Goal: Task Accomplishment & Management: Complete application form

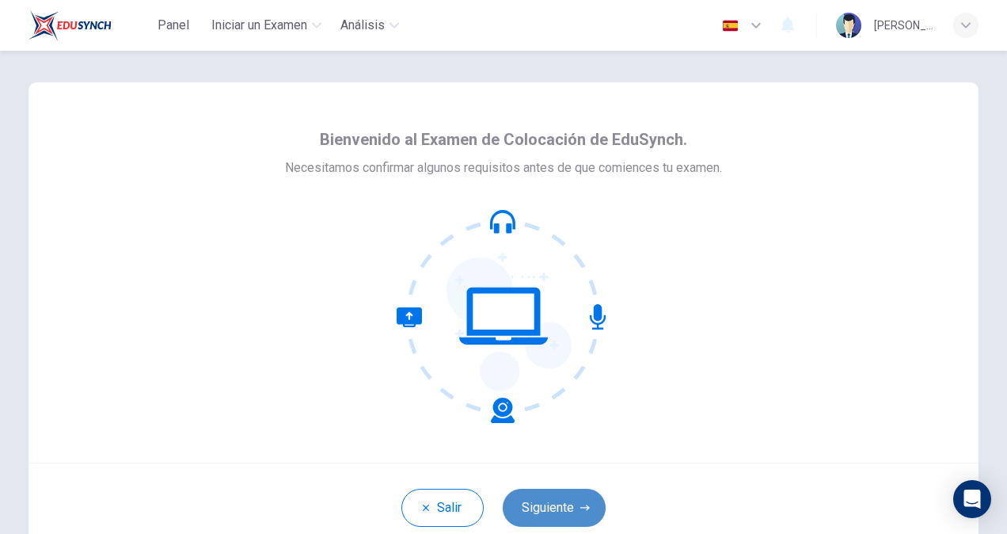
click at [557, 511] on button "Siguiente" at bounding box center [554, 507] width 103 height 38
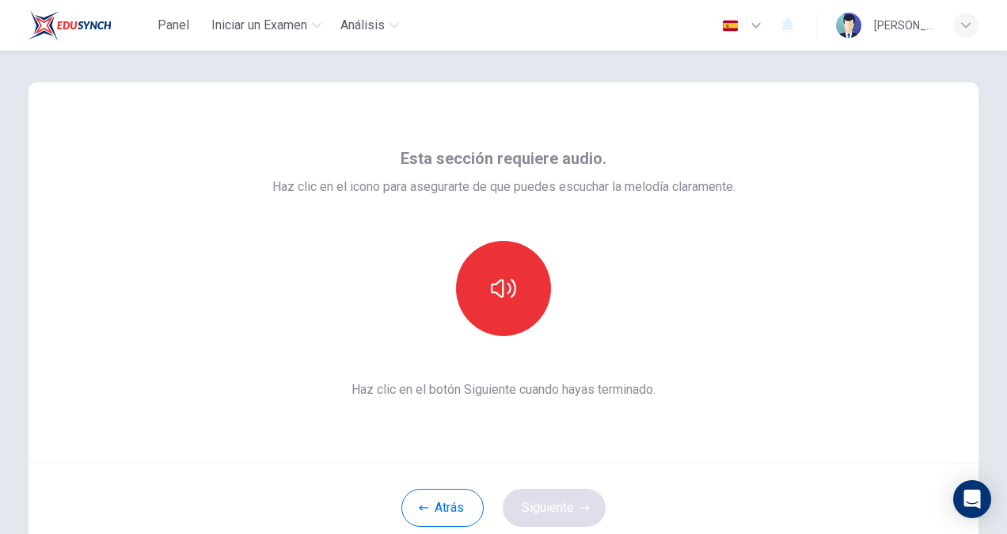
click at [557, 511] on div "Atrás Siguiente" at bounding box center [504, 506] width 950 height 89
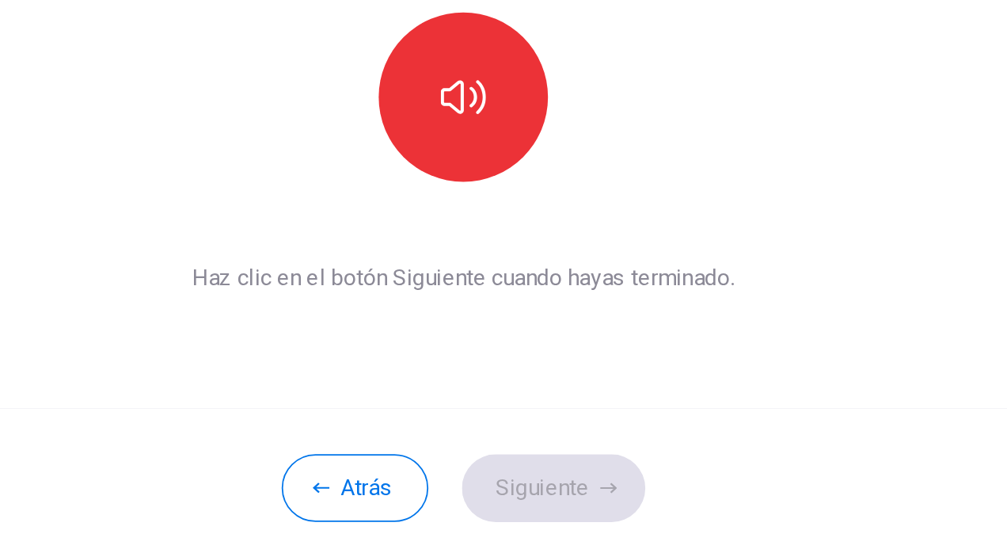
click at [573, 439] on div "Esta sección requiere audio. Haz clic en el icono para asegurarte de que puedes…" at bounding box center [504, 272] width 950 height 380
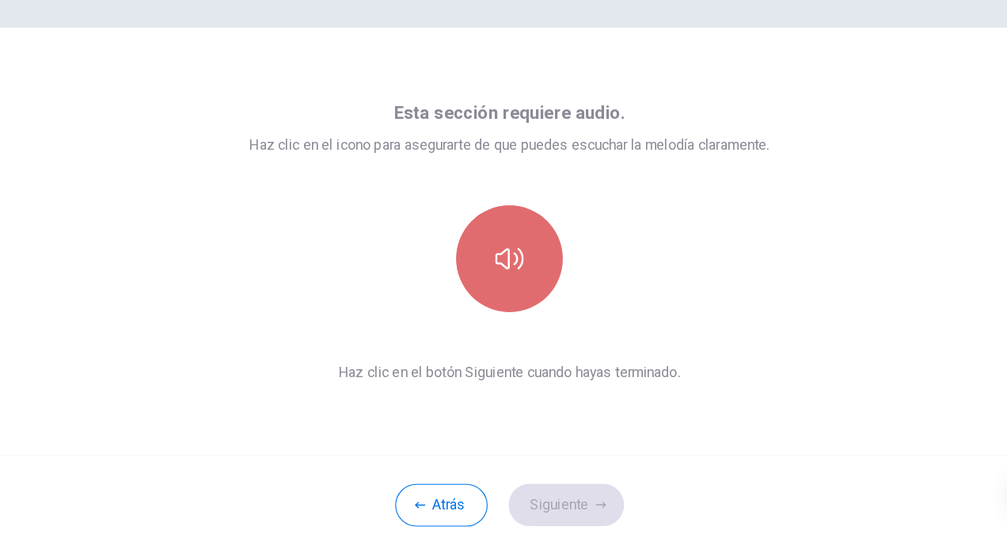
click at [502, 282] on icon "button" at bounding box center [503, 288] width 25 height 25
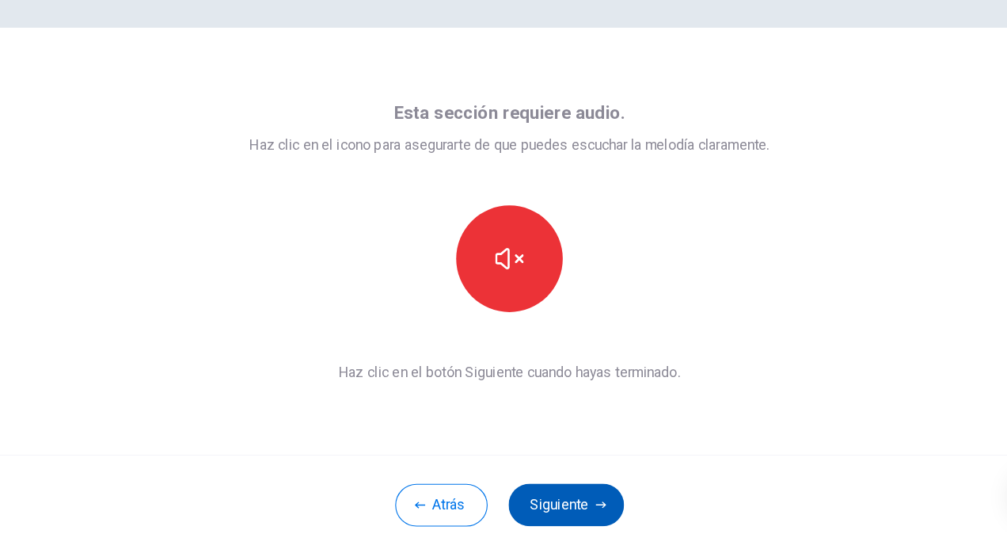
click at [560, 504] on button "Siguiente" at bounding box center [554, 507] width 103 height 38
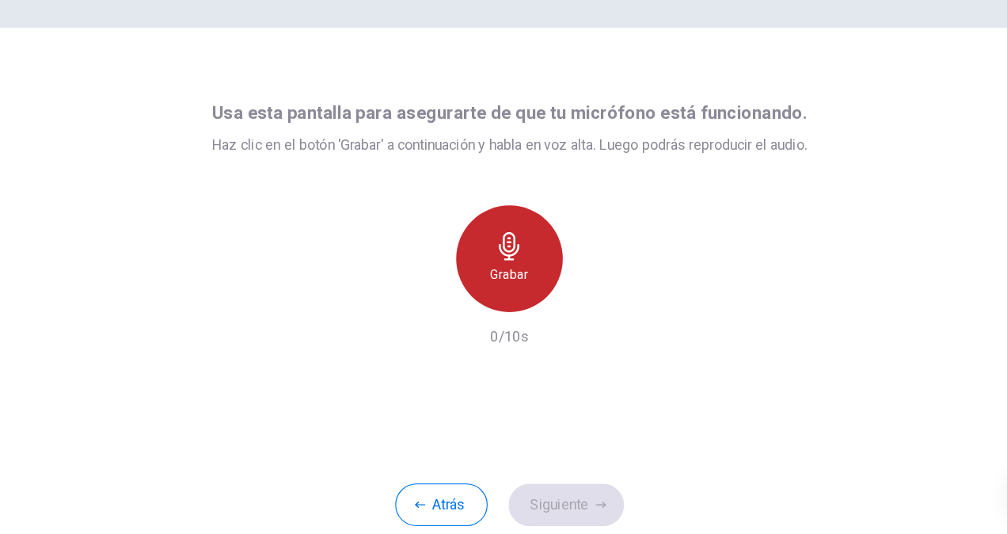
click at [509, 287] on icon "button" at bounding box center [503, 276] width 25 height 25
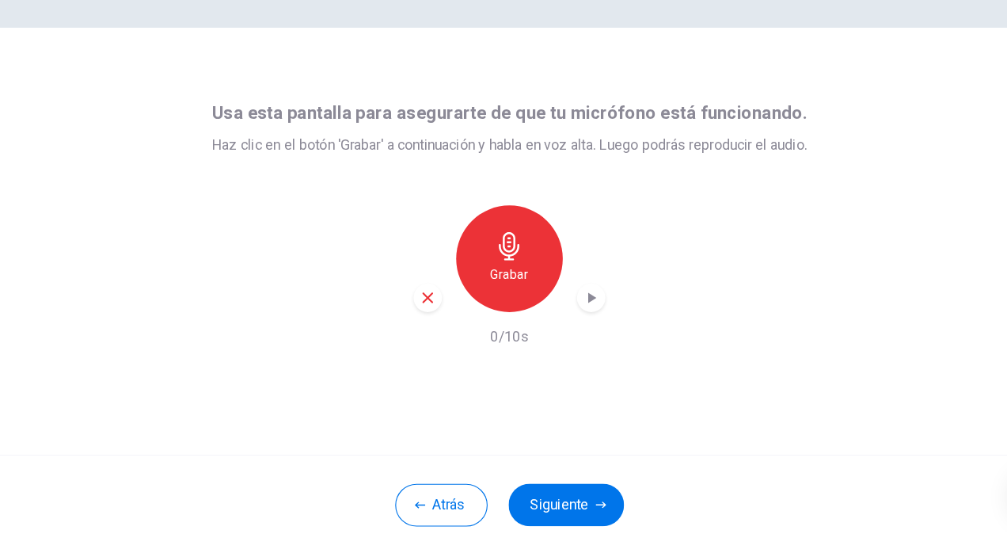
click at [574, 321] on icon "button" at bounding box center [577, 323] width 7 height 10
click at [500, 272] on icon "button" at bounding box center [503, 276] width 25 height 25
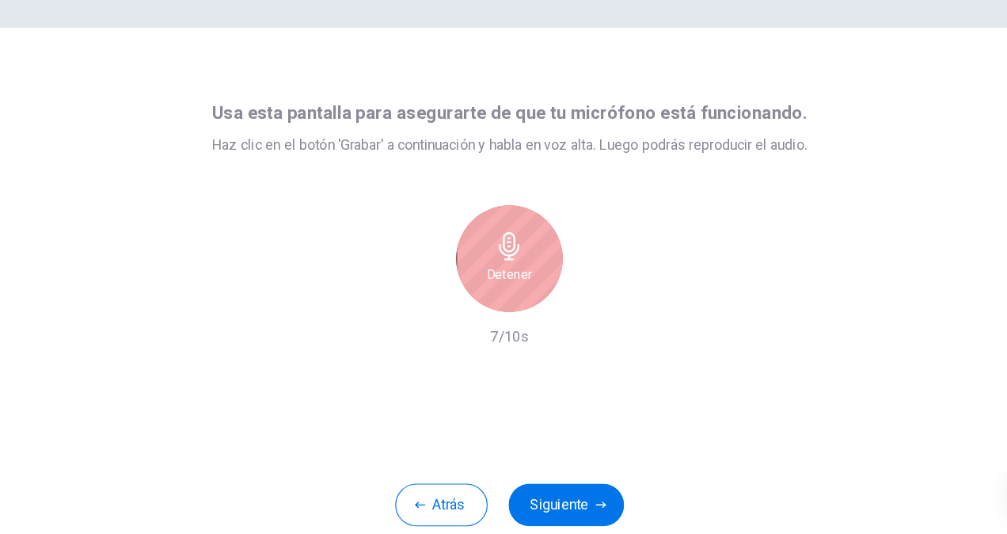
click at [500, 272] on icon "button" at bounding box center [503, 276] width 25 height 25
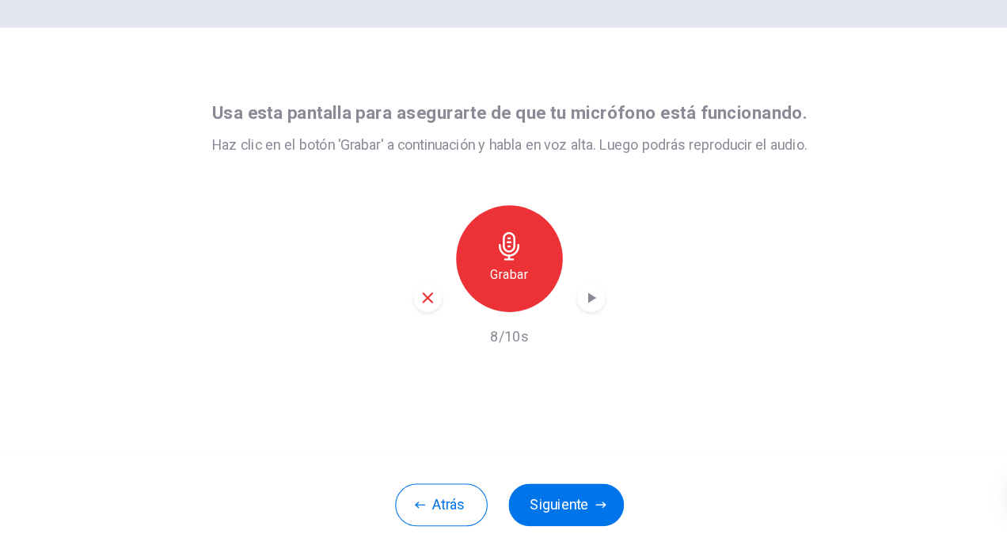
click at [580, 328] on icon "button" at bounding box center [576, 323] width 16 height 16
click at [572, 321] on icon "button" at bounding box center [576, 323] width 16 height 16
click at [571, 319] on icon "button" at bounding box center [576, 323] width 11 height 12
click at [542, 506] on button "Siguiente" at bounding box center [554, 507] width 103 height 38
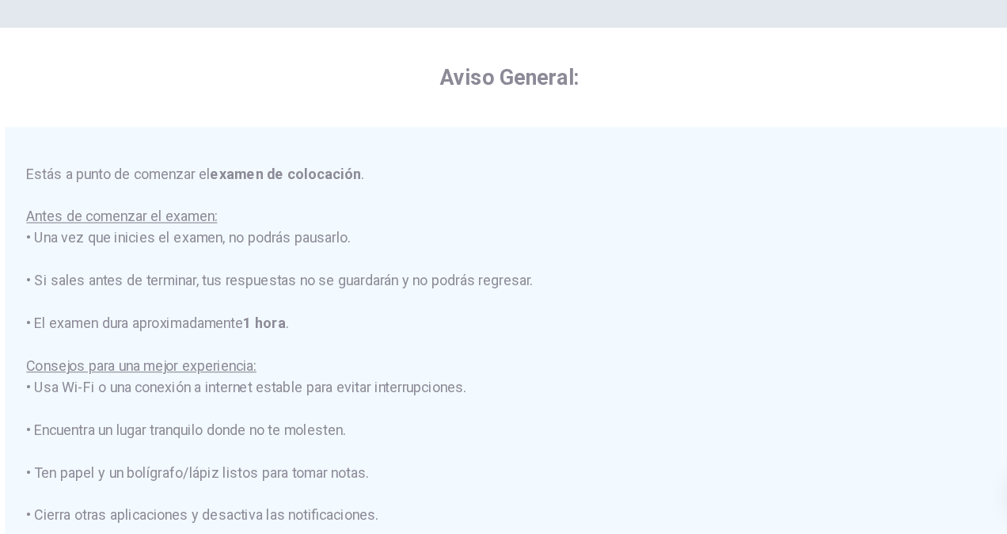
drag, startPoint x: 925, startPoint y: 361, endPoint x: 929, endPoint y: 400, distance: 38.9
click at [929, 400] on div "****IMPORTANTE: No puedes cambiar el idioma durante el examen.**** Por favor, e…" at bounding box center [507, 400] width 868 height 420
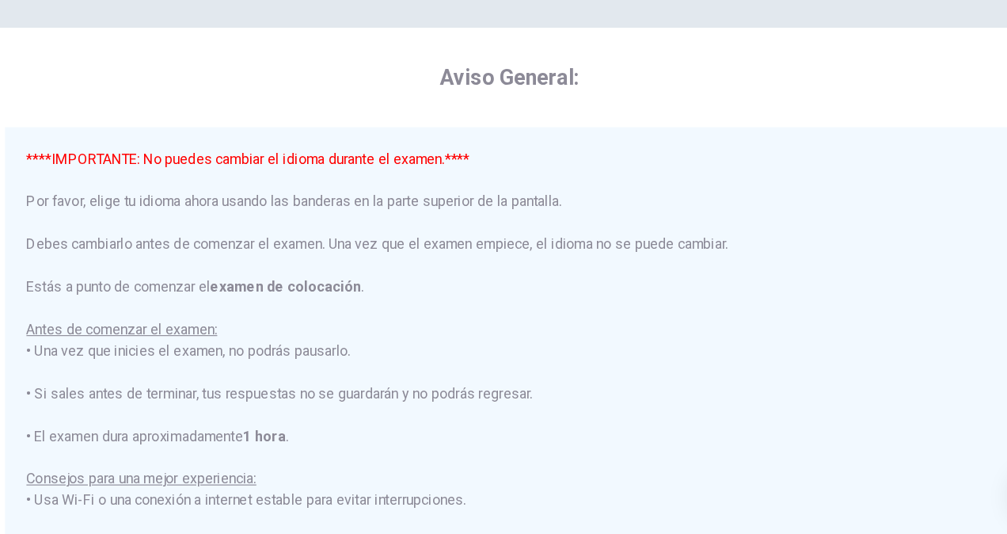
scroll to position [150, 0]
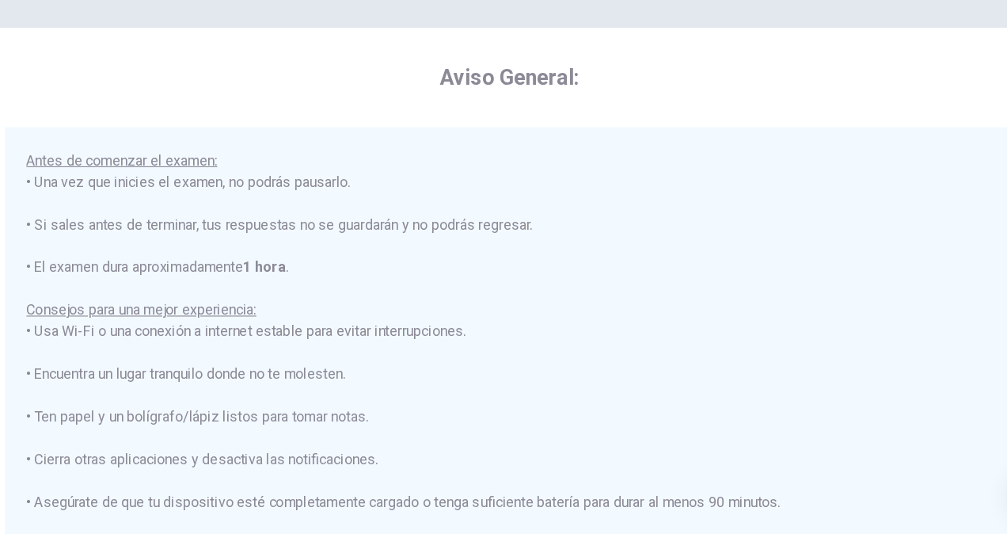
click at [757, 310] on div "****IMPORTANTE: No puedes cambiar el idioma durante el examen.**** Por favor, e…" at bounding box center [503, 325] width 861 height 570
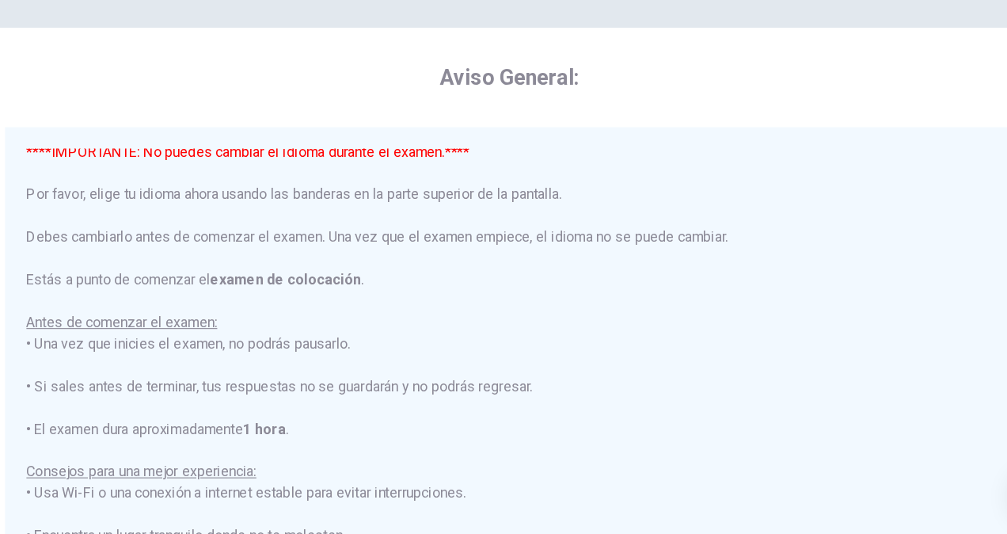
scroll to position [0, 0]
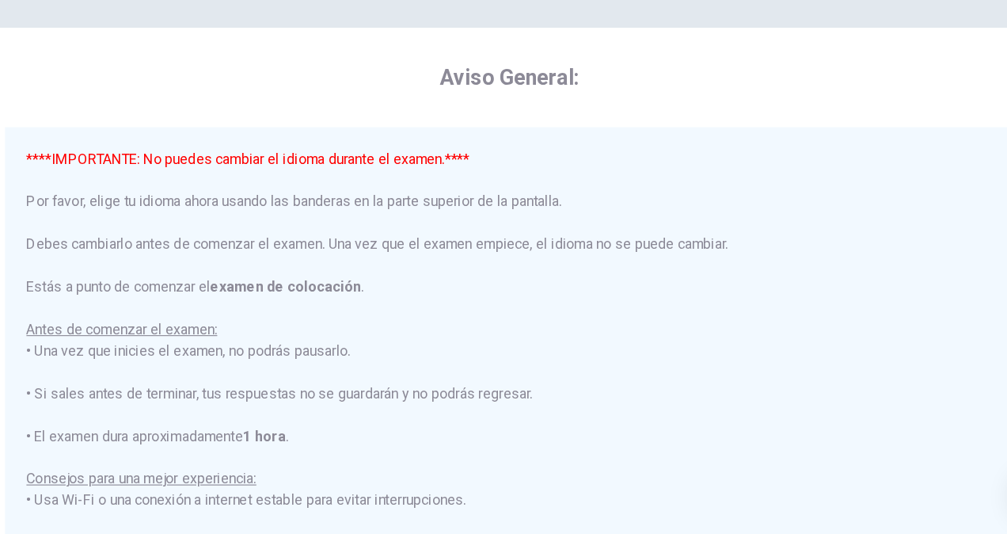
click at [847, 169] on div "Aviso General: ****IMPORTANTE: No puedes cambiar el idioma durante el examen.**…" at bounding box center [503, 371] width 899 height 515
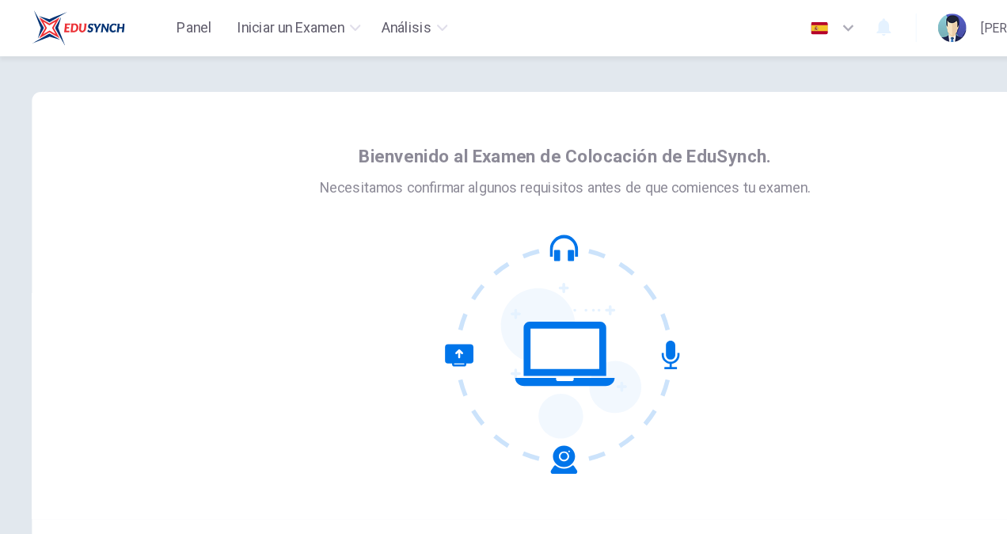
click at [755, 22] on icon "button" at bounding box center [756, 25] width 19 height 19
click at [884, 533] on div at bounding box center [503, 534] width 1007 height 0
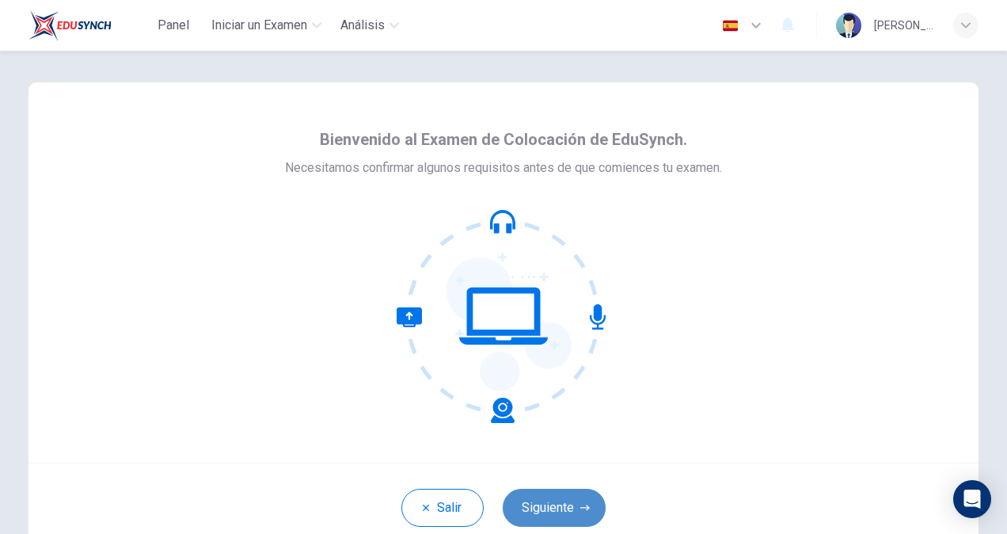
click at [558, 507] on button "Siguiente" at bounding box center [554, 507] width 103 height 38
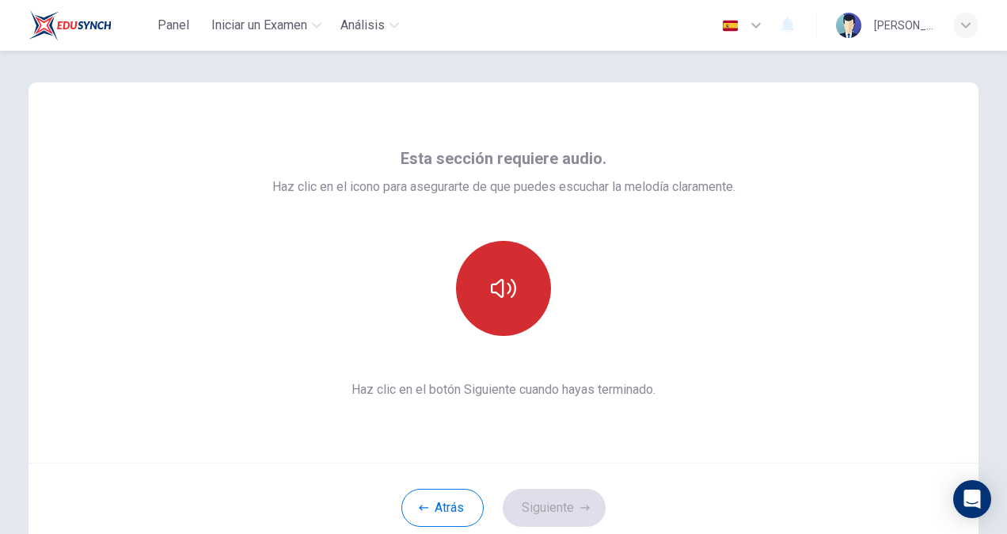
click at [503, 290] on icon "button" at bounding box center [503, 288] width 25 height 25
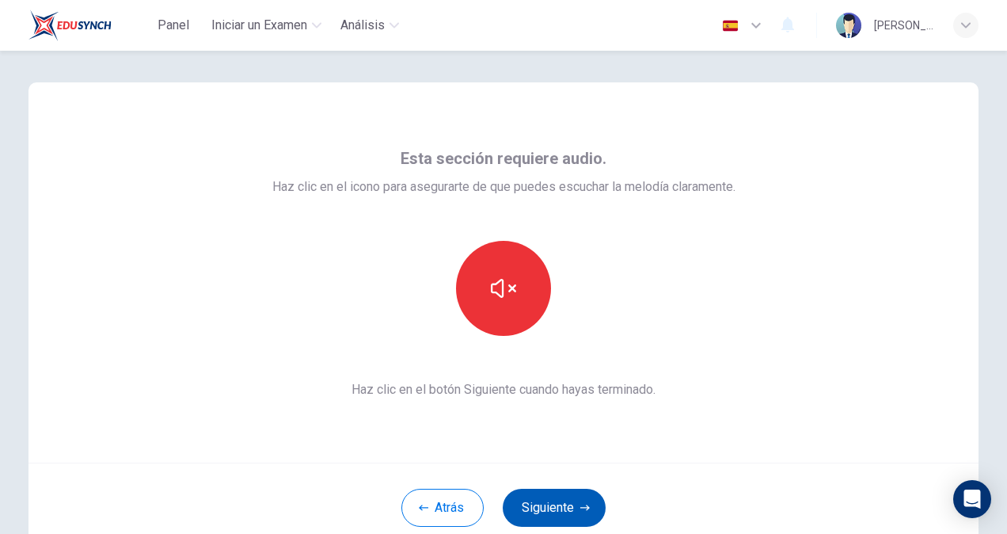
click at [546, 499] on button "Siguiente" at bounding box center [554, 507] width 103 height 38
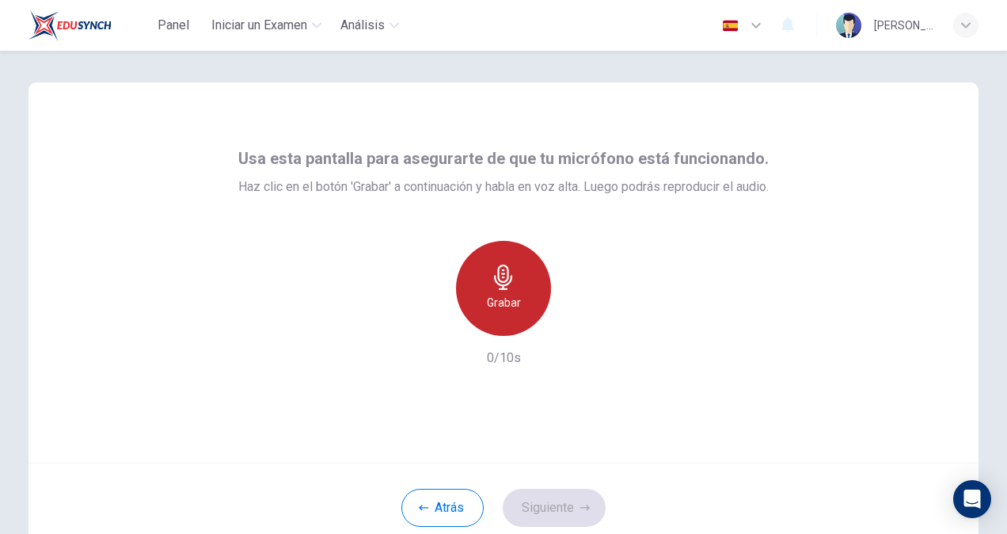
click at [499, 272] on icon "button" at bounding box center [503, 276] width 25 height 25
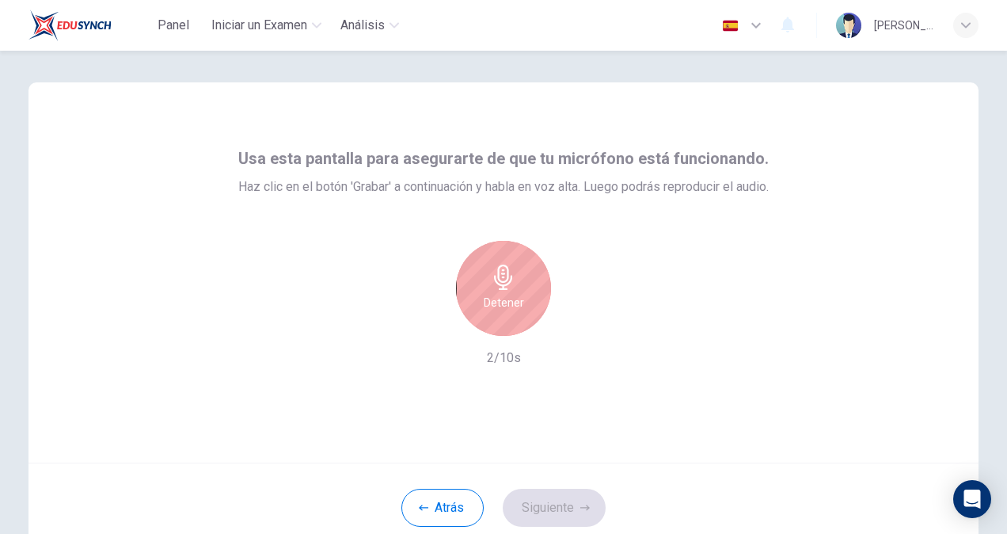
click at [580, 481] on div "Atrás Siguiente" at bounding box center [504, 506] width 950 height 89
click at [496, 285] on icon "button" at bounding box center [503, 276] width 18 height 25
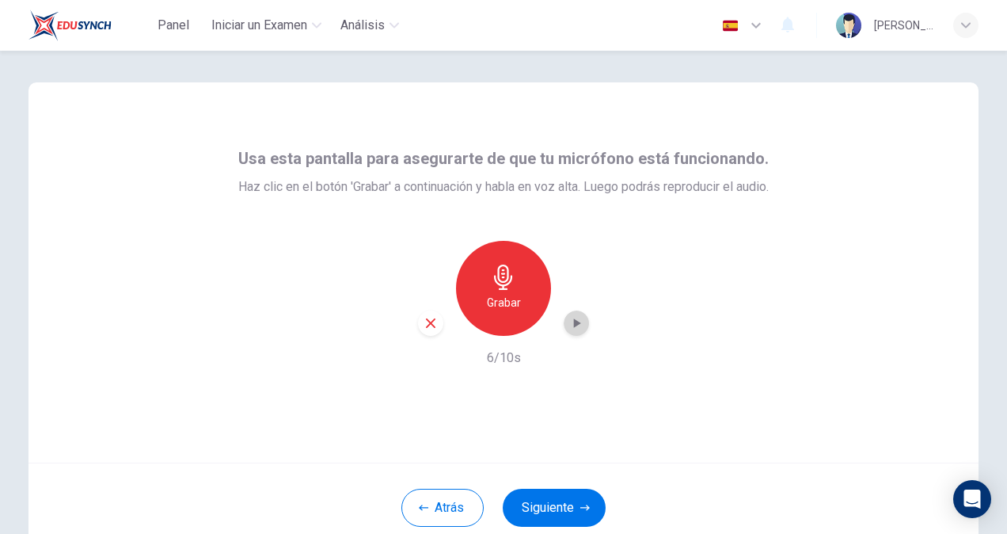
click at [573, 320] on icon "button" at bounding box center [576, 323] width 16 height 16
click at [554, 504] on button "Siguiente" at bounding box center [554, 507] width 103 height 38
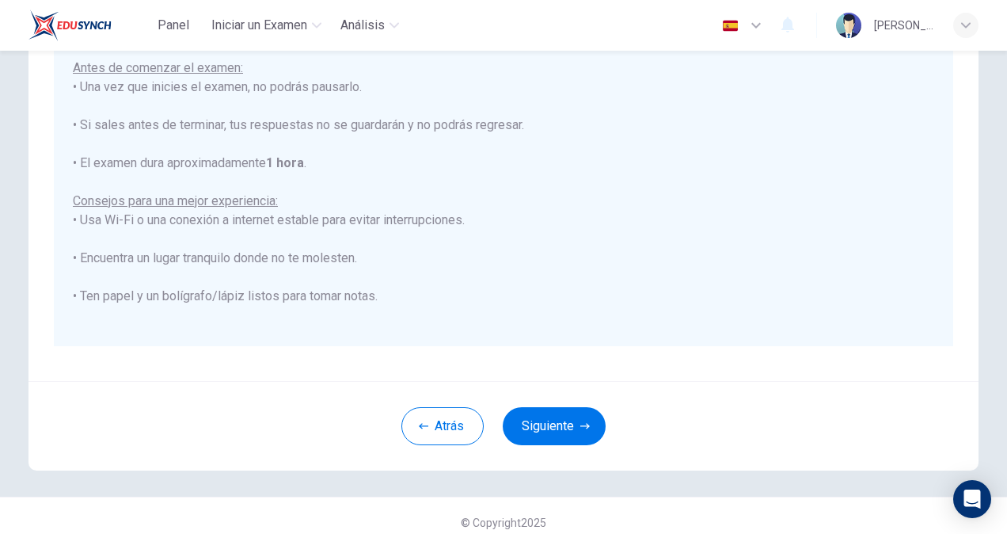
scroll to position [296, 0]
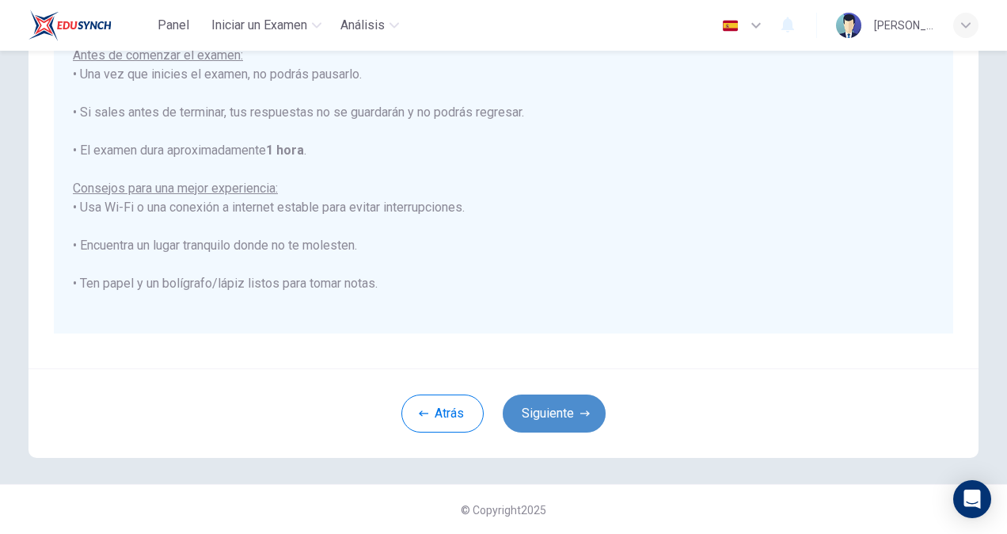
click at [575, 401] on button "Siguiente" at bounding box center [554, 413] width 103 height 38
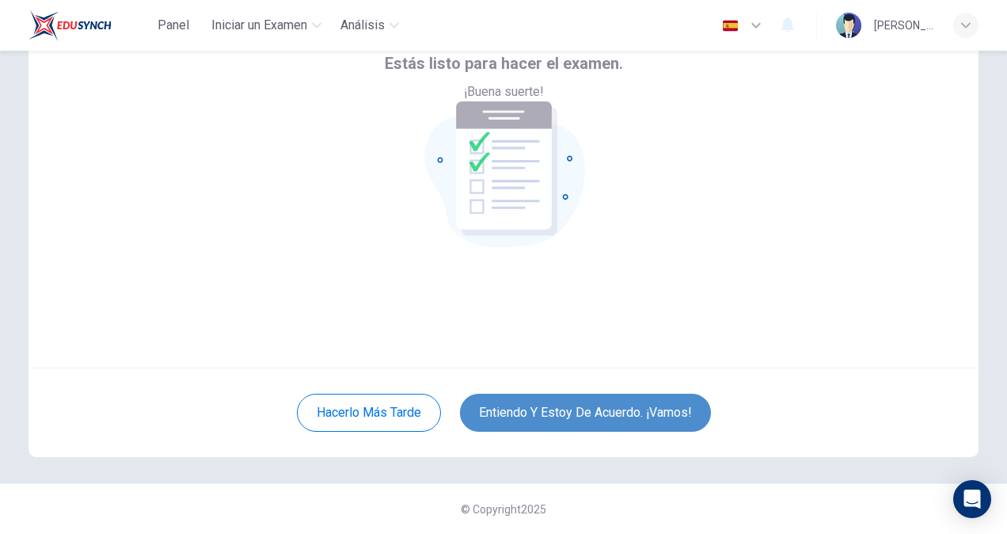
click at [586, 413] on button "Entiendo y estoy de acuerdo. ¡Vamos!" at bounding box center [585, 412] width 251 height 38
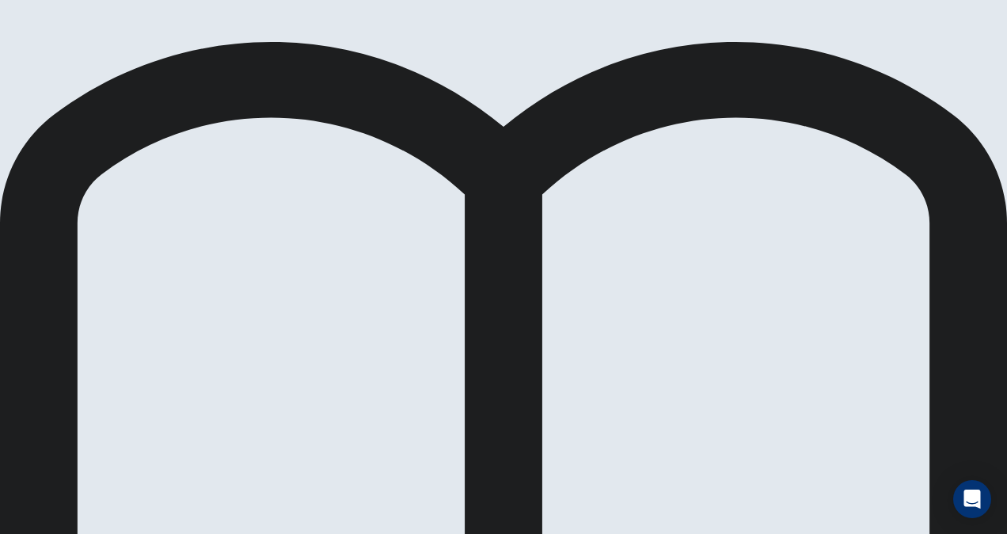
scroll to position [89, 0]
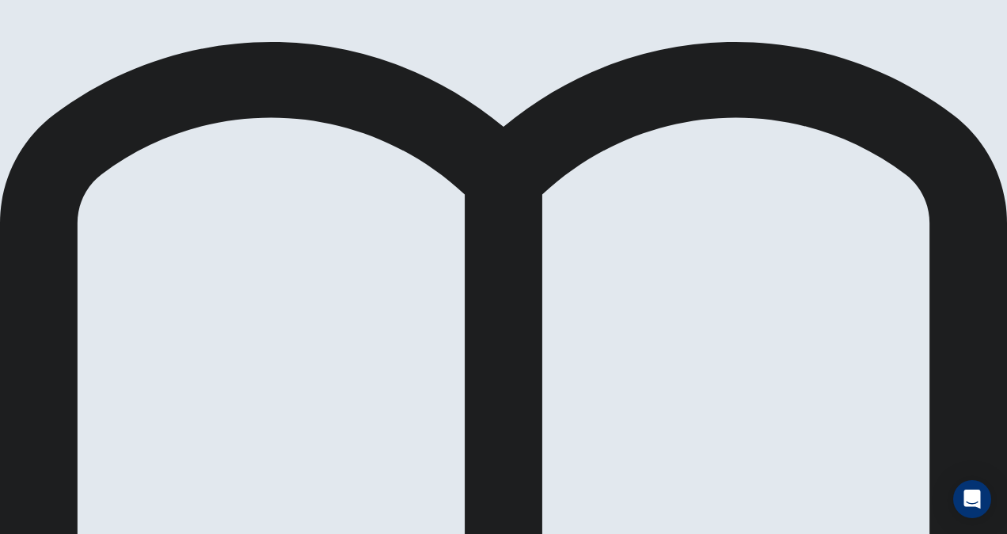
scroll to position [21, 0]
drag, startPoint x: 970, startPoint y: 424, endPoint x: 971, endPoint y: 451, distance: 27.8
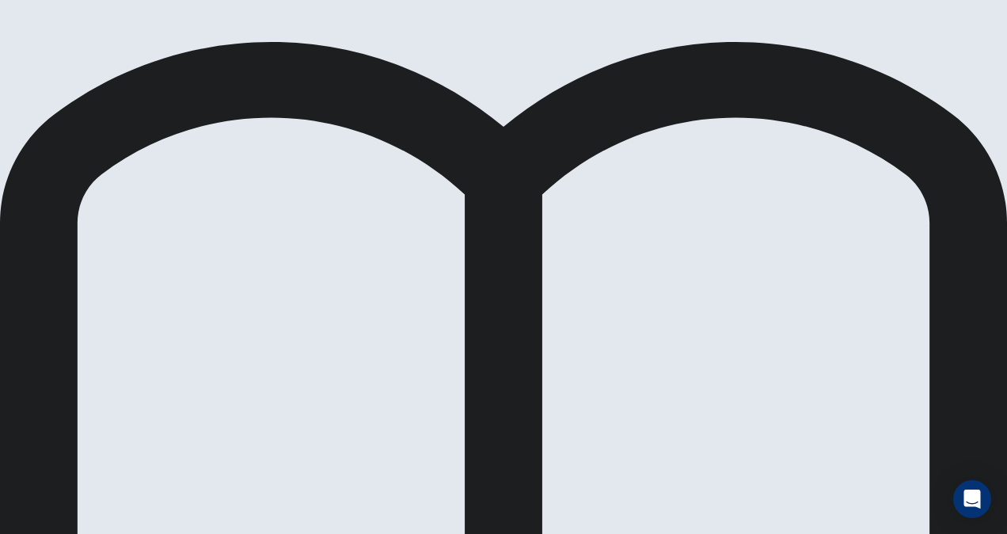
scroll to position [499, 0]
drag, startPoint x: 969, startPoint y: 352, endPoint x: 967, endPoint y: 418, distance: 65.7
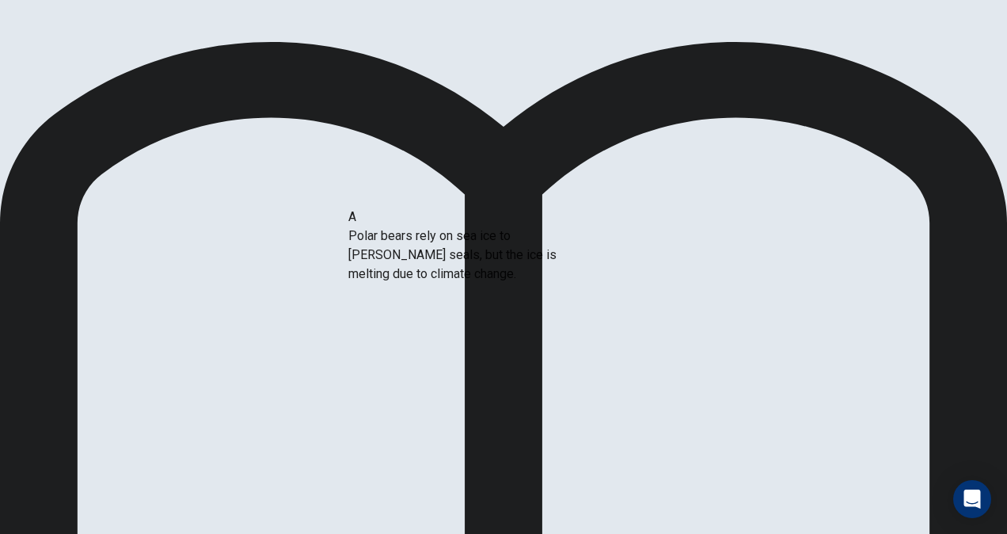
drag, startPoint x: 185, startPoint y: 264, endPoint x: 510, endPoint y: 251, distance: 324.9
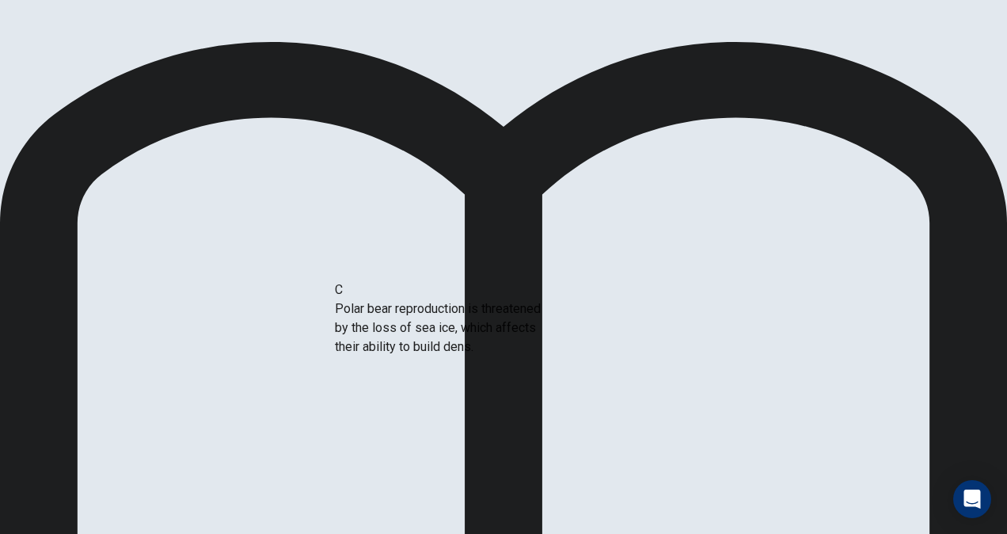
drag, startPoint x: 193, startPoint y: 289, endPoint x: 484, endPoint y: 336, distance: 294.3
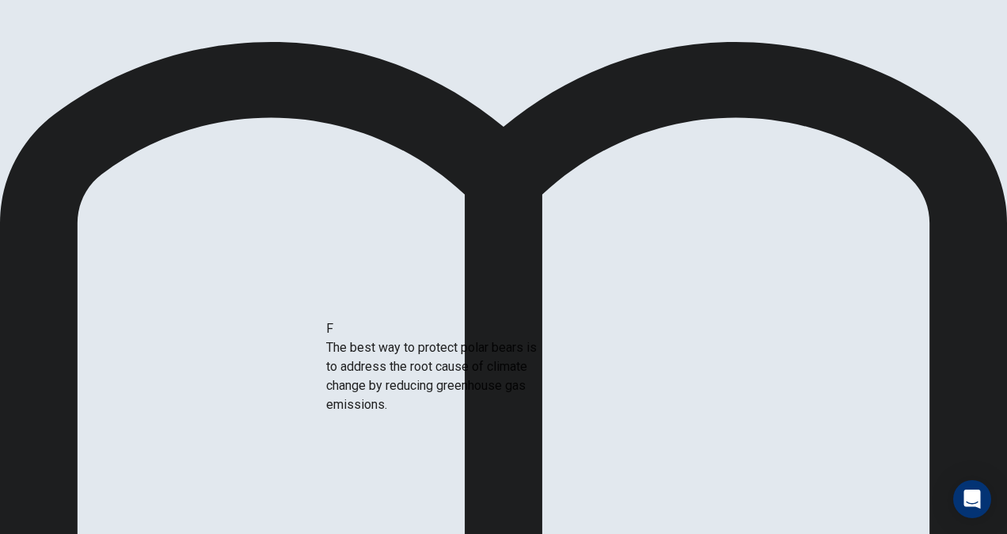
drag, startPoint x: 154, startPoint y: 407, endPoint x: 437, endPoint y: 385, distance: 284.3
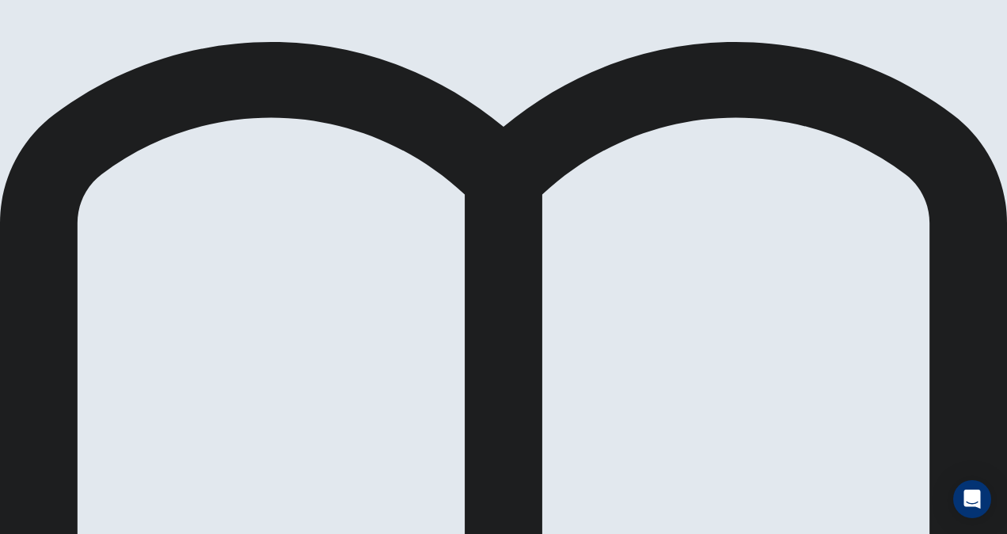
scroll to position [67, 0]
drag, startPoint x: 162, startPoint y: 411, endPoint x: 410, endPoint y: 416, distance: 248.7
drag, startPoint x: 280, startPoint y: 428, endPoint x: 285, endPoint y: 456, distance: 28.9
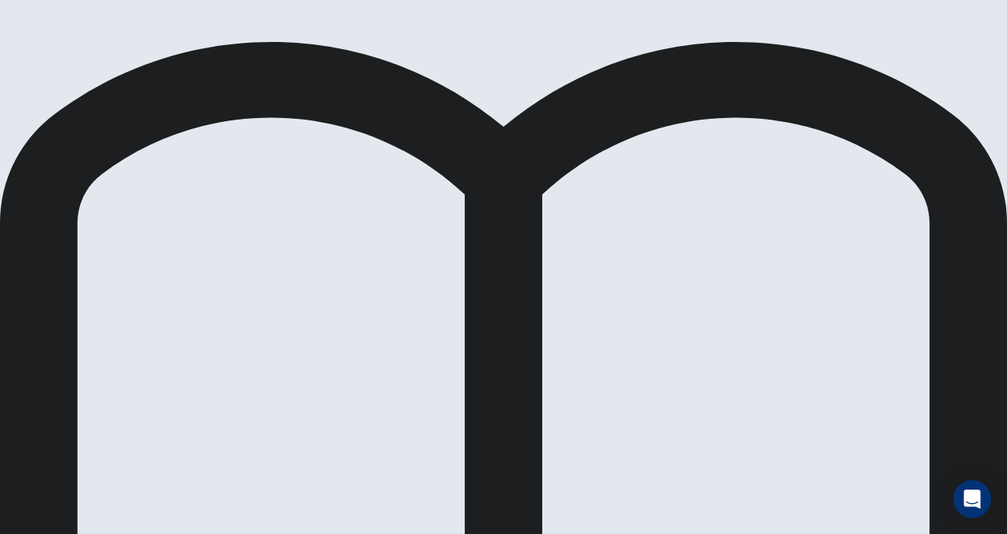
drag, startPoint x: 142, startPoint y: 477, endPoint x: 725, endPoint y: 420, distance: 586.3
drag, startPoint x: 131, startPoint y: 477, endPoint x: 720, endPoint y: 466, distance: 588.3
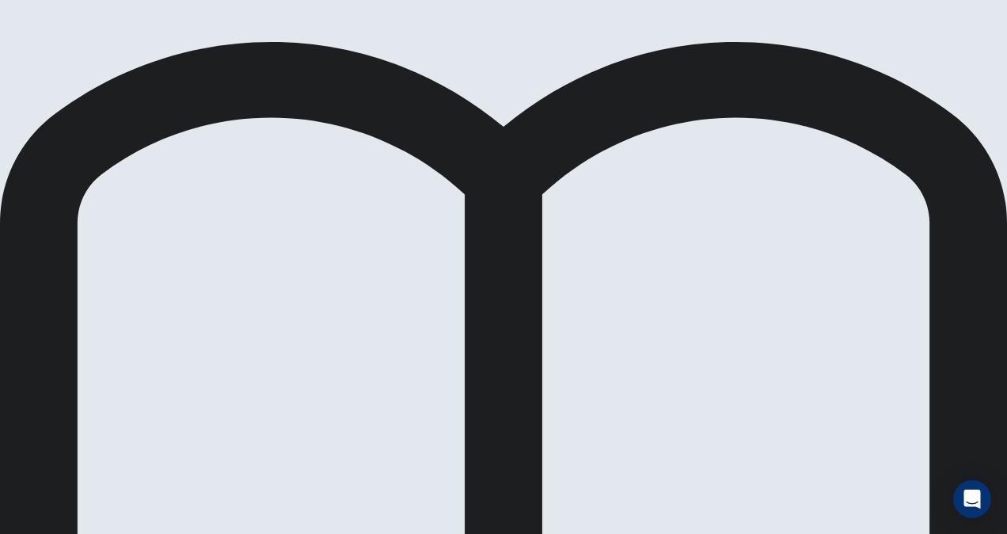
scroll to position [188, 0]
drag, startPoint x: 178, startPoint y: 463, endPoint x: 776, endPoint y: 410, distance: 600.1
drag, startPoint x: 155, startPoint y: 459, endPoint x: 795, endPoint y: 408, distance: 641.8
drag, startPoint x: 145, startPoint y: 405, endPoint x: 428, endPoint y: 375, distance: 284.1
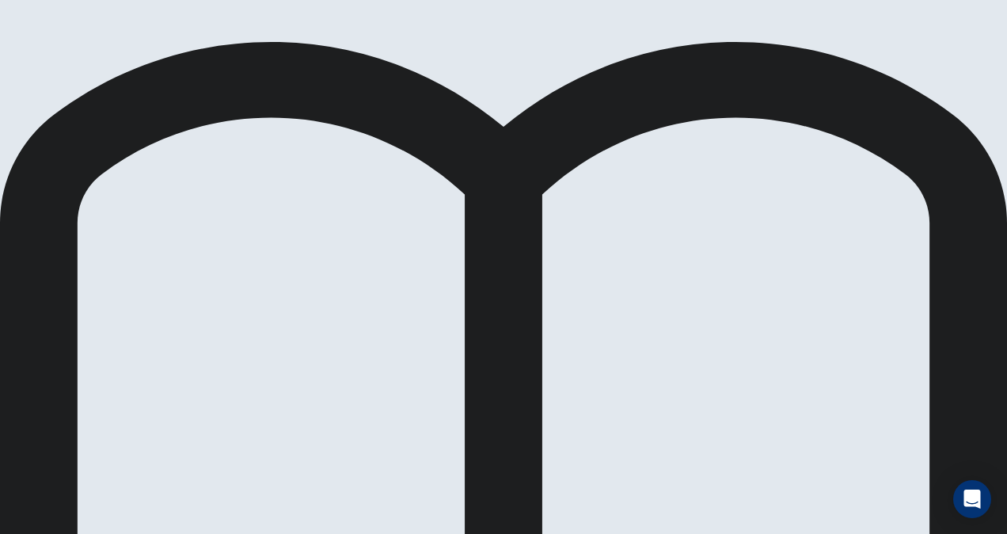
drag, startPoint x: 131, startPoint y: 276, endPoint x: 122, endPoint y: 373, distance: 97.8
drag, startPoint x: 119, startPoint y: 425, endPoint x: 424, endPoint y: 436, distance: 305.8
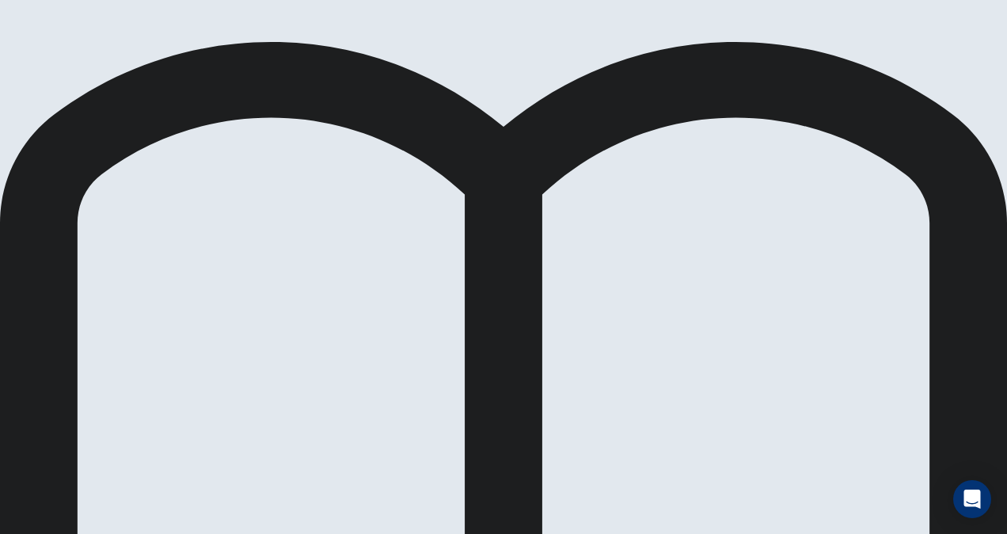
scroll to position [82, 0]
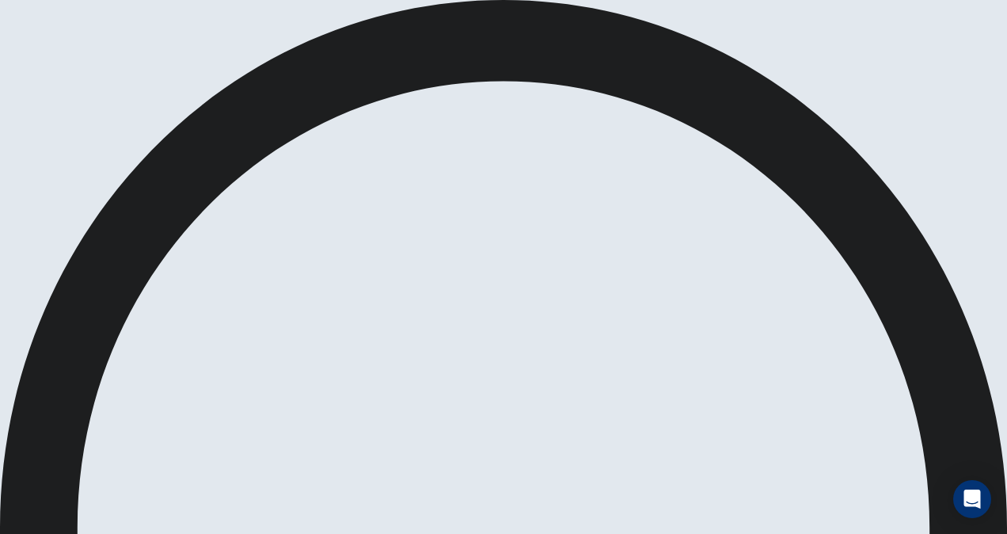
scroll to position [193, 0]
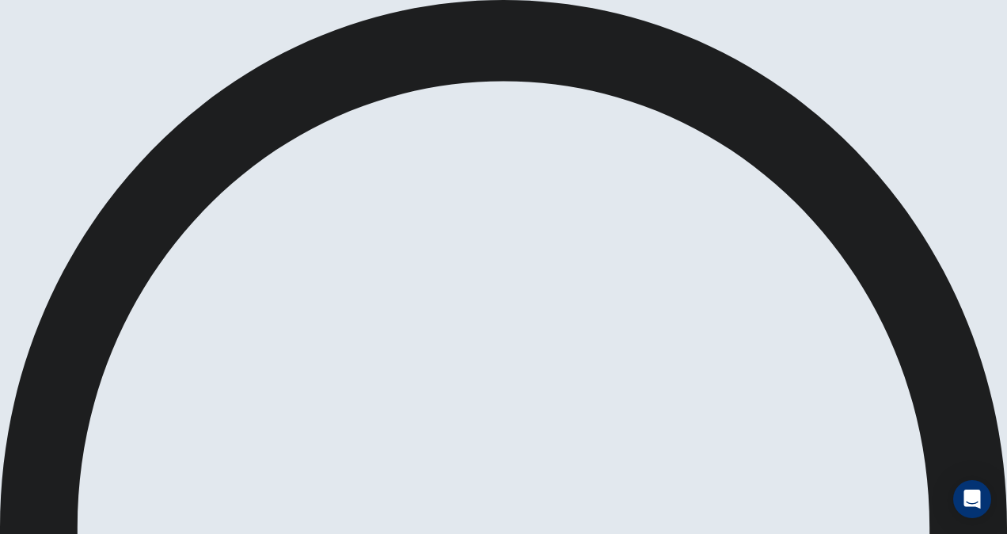
drag, startPoint x: 447, startPoint y: 412, endPoint x: 54, endPoint y: 126, distance: 485.7
click at [54, 126] on div "Prueba de [PERSON_NAME] Pregunta 6 de 11 Ok Enviar 00:08:28 Pregunta 6 de 11 00…" at bounding box center [503, 267] width 1007 height 534
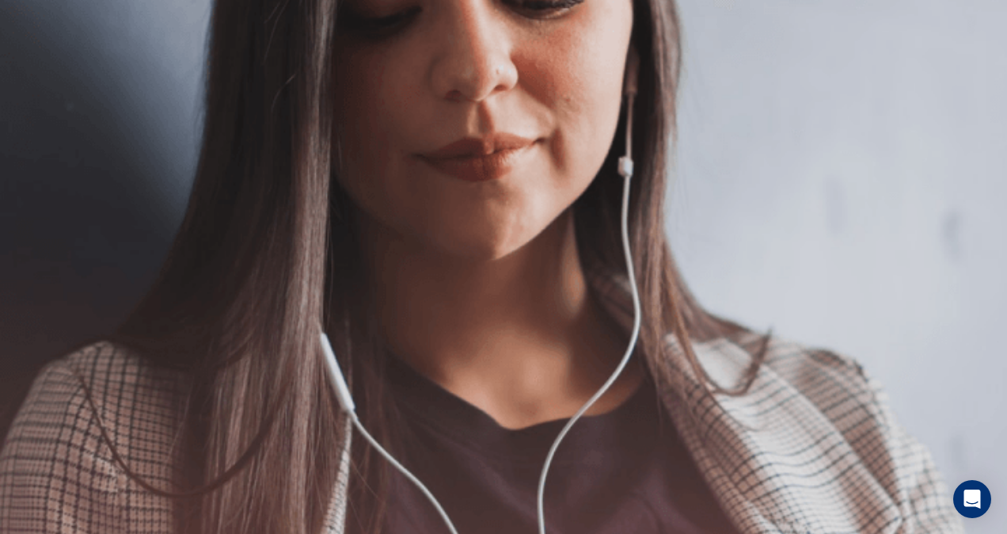
scroll to position [0, 0]
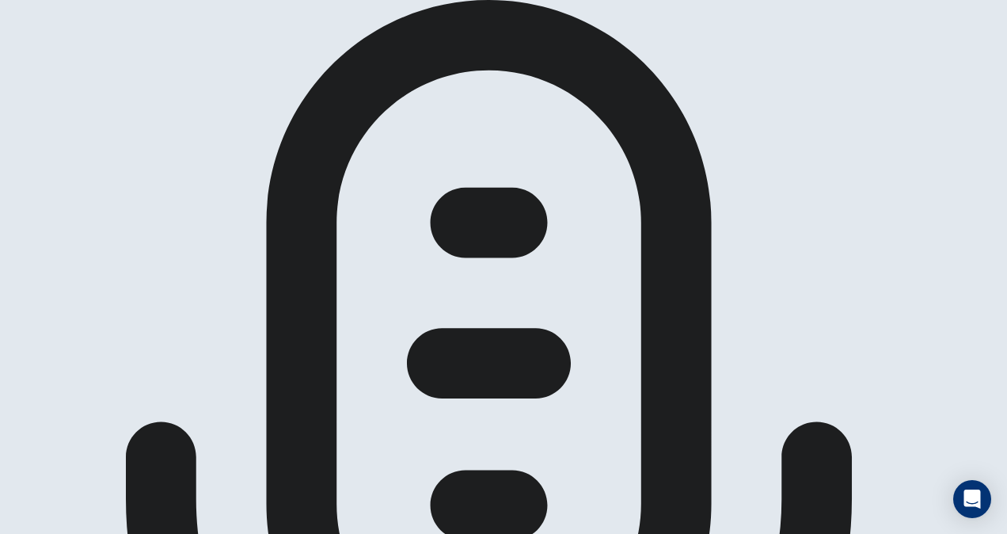
drag, startPoint x: 998, startPoint y: 363, endPoint x: 1009, endPoint y: 165, distance: 198.2
click at [1006, 165] on html "Prueba de [PERSON_NAME] Continuar Continuar Ajustando el micrófono Verifica si …" at bounding box center [503, 267] width 1007 height 534
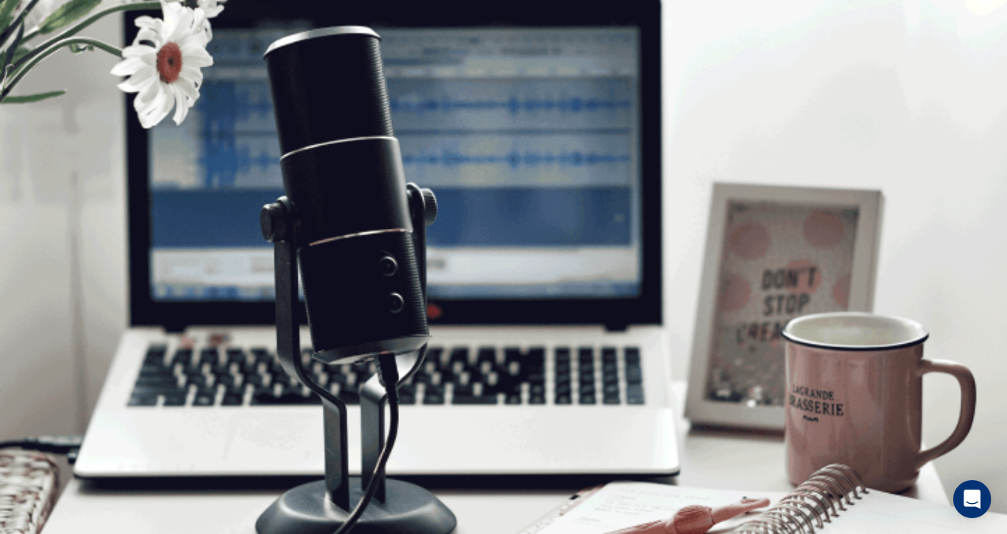
scroll to position [0, 0]
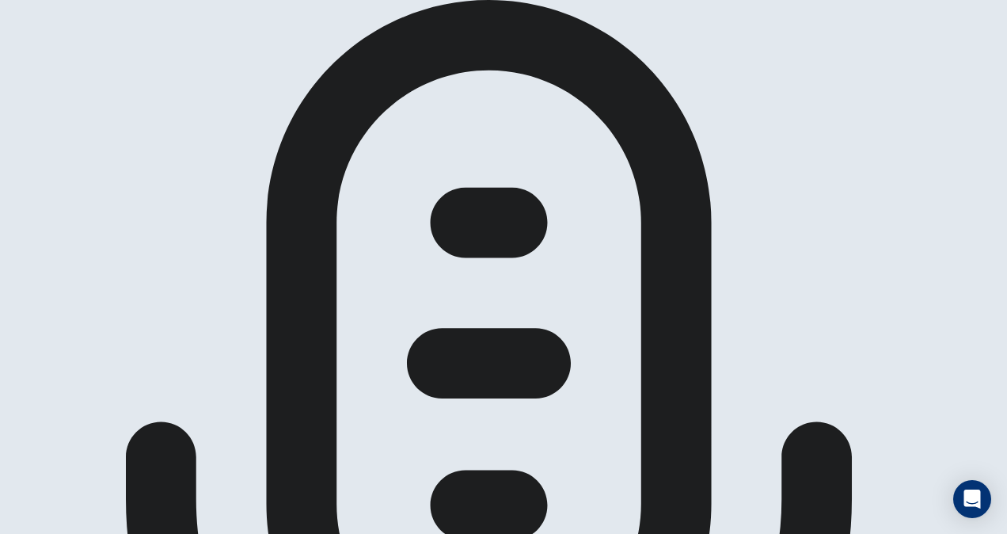
scroll to position [364, 0]
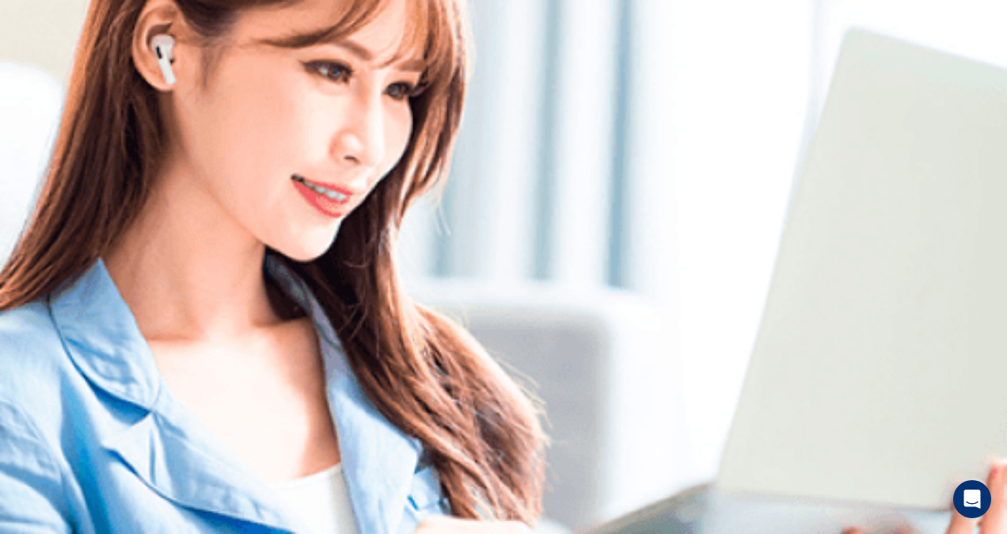
scroll to position [0, 0]
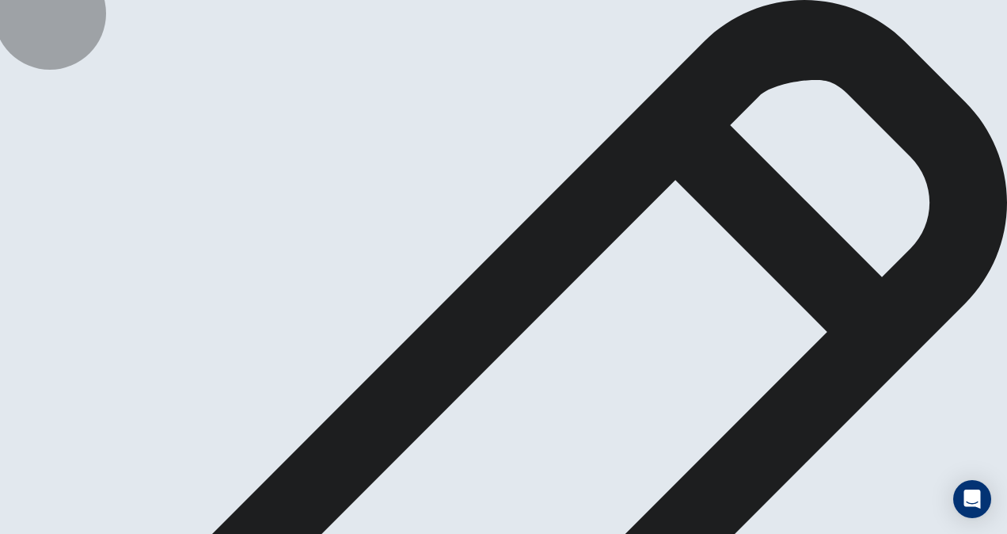
type textarea "I"
type textarea "x"
type textarea "I"
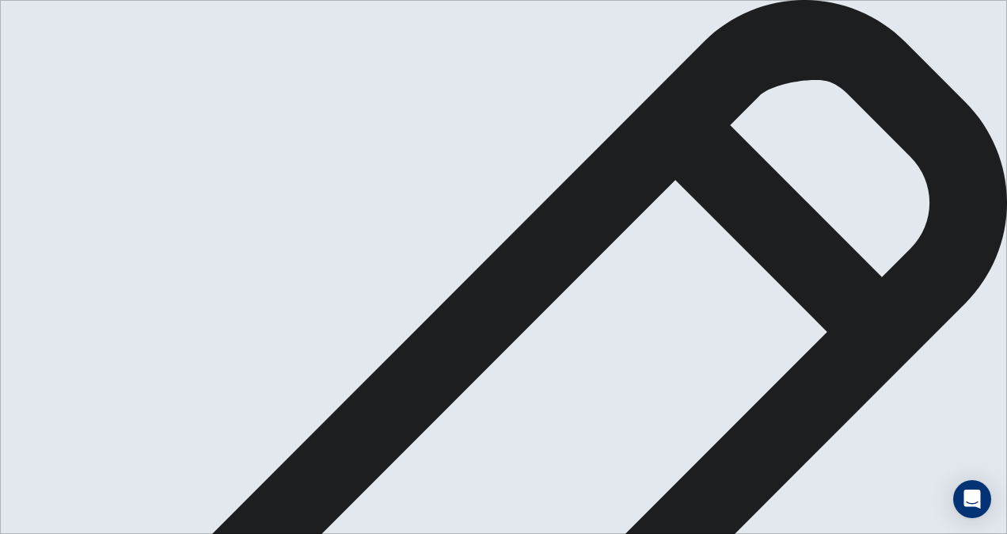
type textarea "x"
type textarea "I t"
type textarea "x"
type textarea "I th"
type textarea "x"
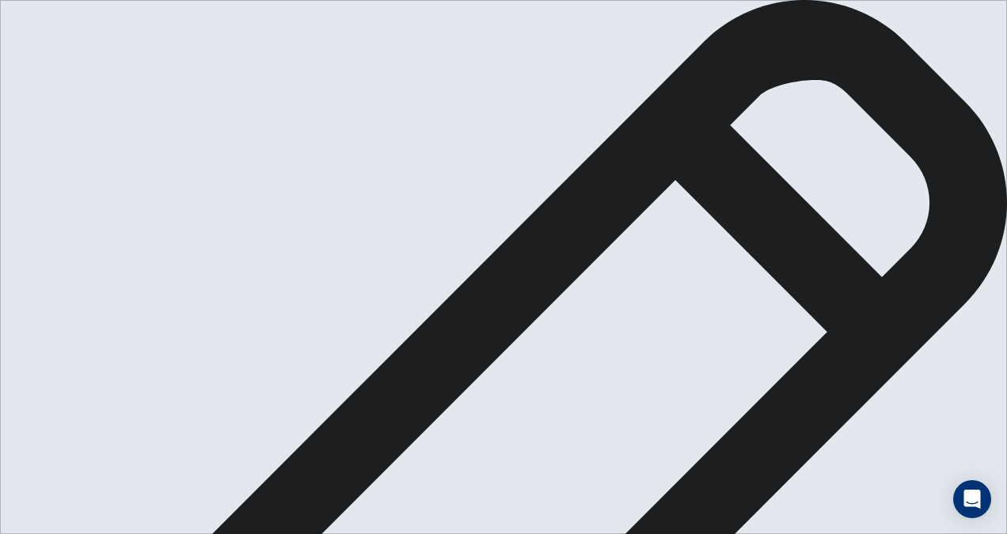
type textarea "I thi"
type textarea "x"
type textarea "I thin"
type textarea "x"
type textarea "I thin"
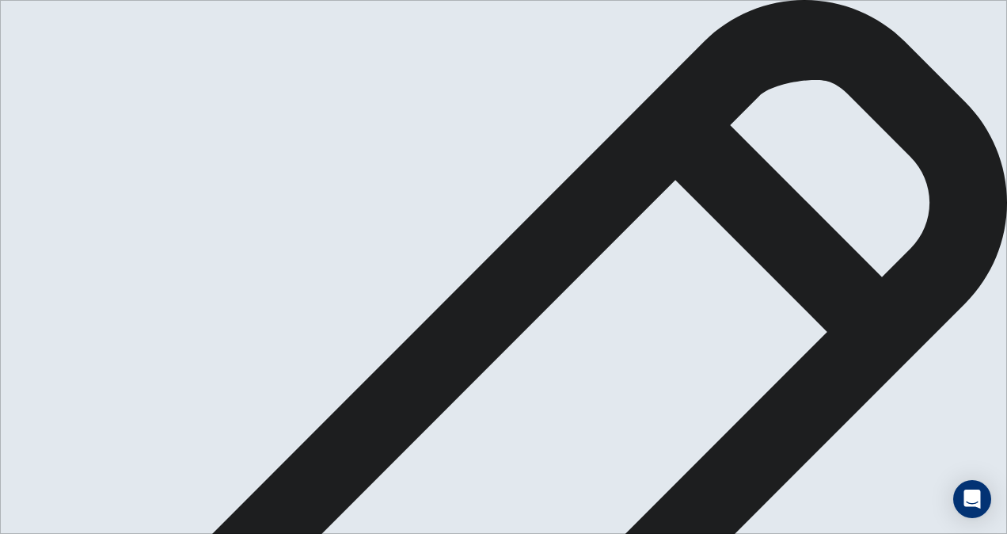
type textarea "x"
type textarea "I thin"
type textarea "x"
type textarea "I think"
type textarea "x"
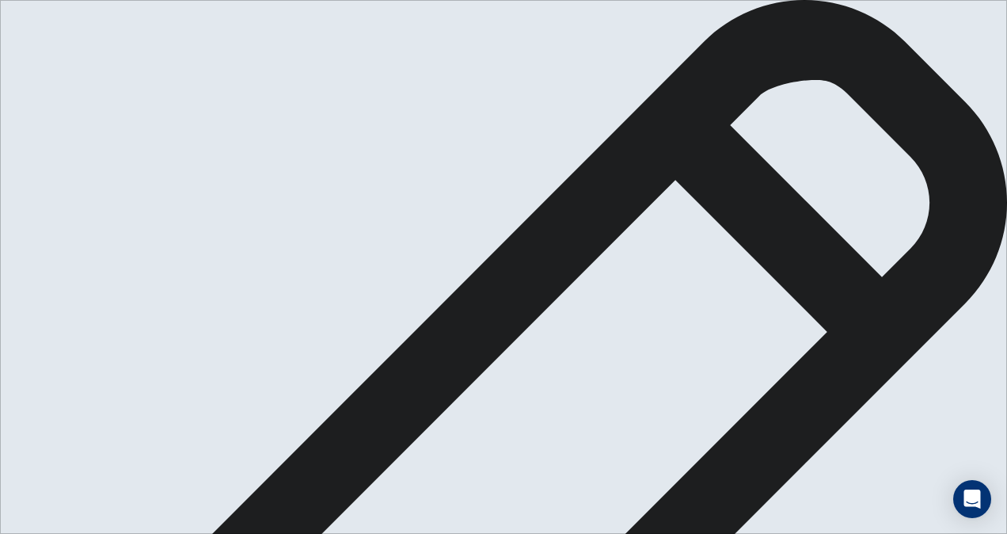
type textarea "I think"
type textarea "x"
type textarea "I think t"
type textarea "x"
type textarea "I think th"
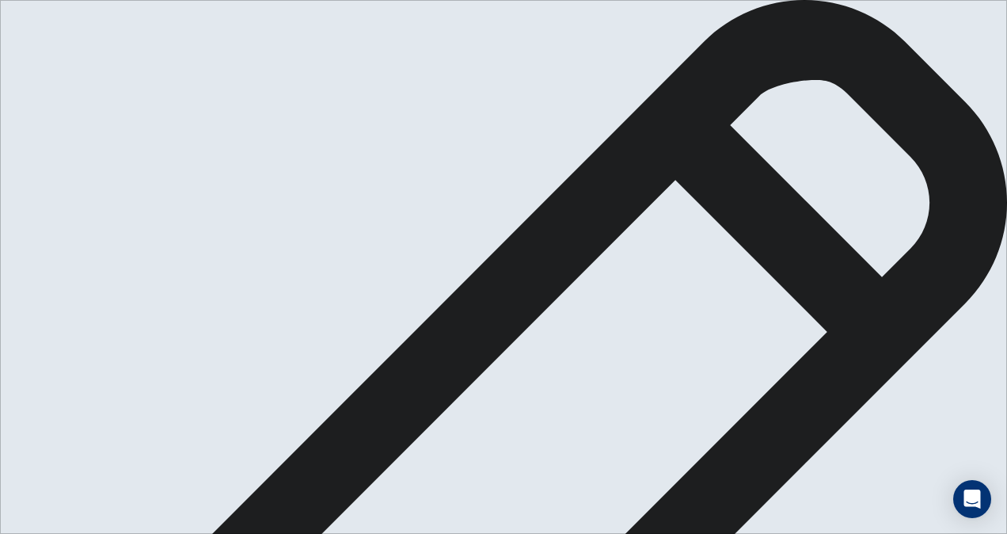
type textarea "x"
type textarea "I think tha"
type textarea "x"
type textarea "I think that"
type textarea "x"
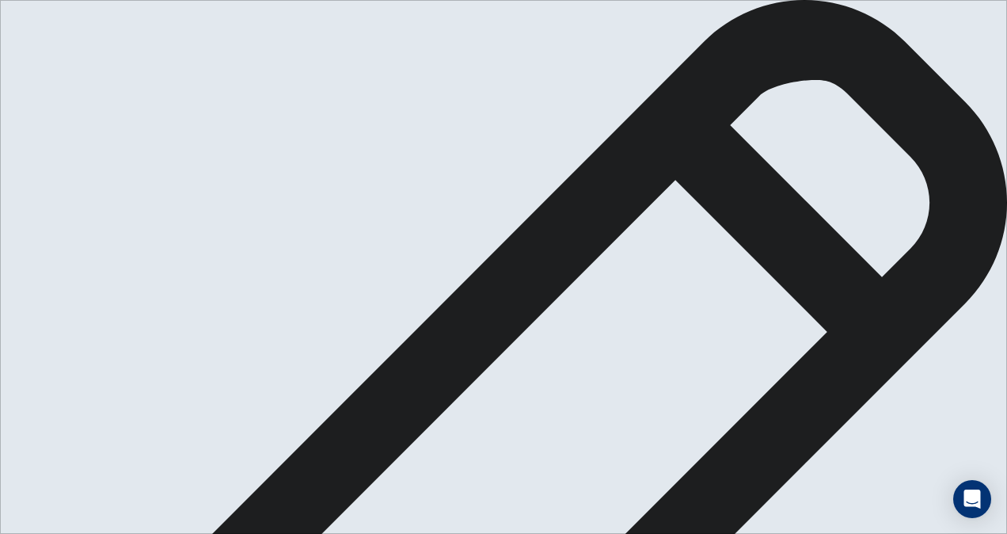
type textarea "I think that"
type textarea "x"
type textarea "I think that s"
type textarea "x"
type textarea "I think that sc"
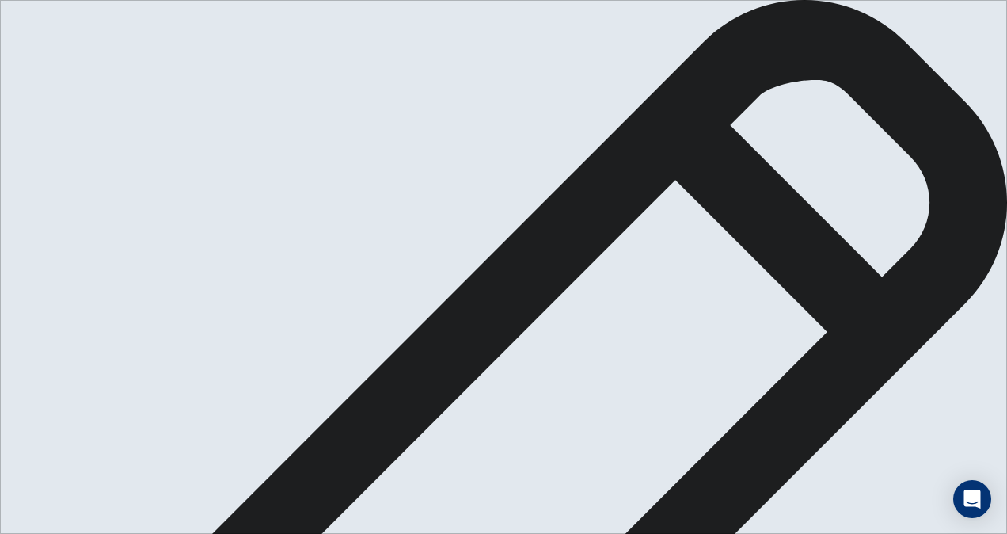
type textarea "x"
type textarea "I think that sch"
type textarea "x"
type textarea "I think that scho"
type textarea "x"
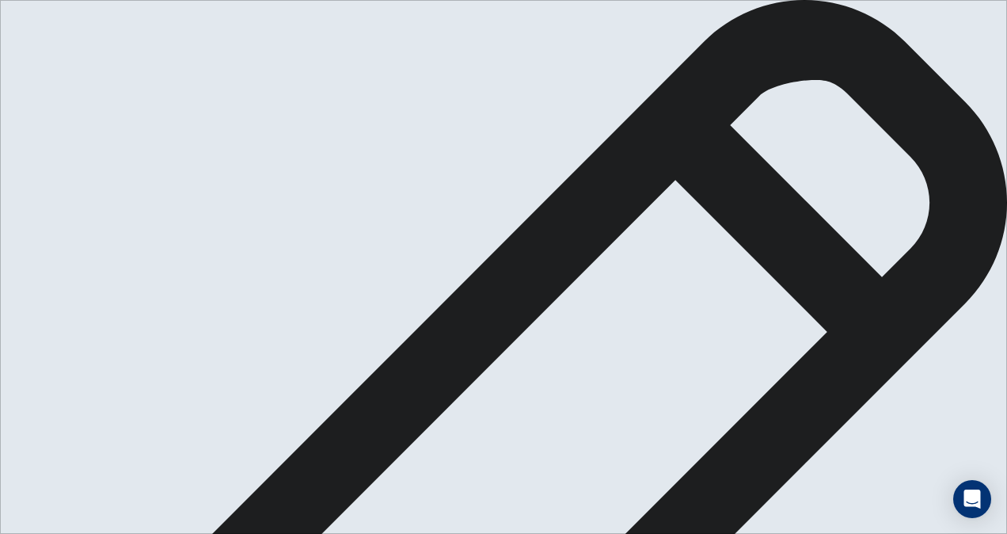
type textarea "I think that schoo"
type textarea "x"
type textarea "I think that school"
type textarea "x"
type textarea "I think that schools"
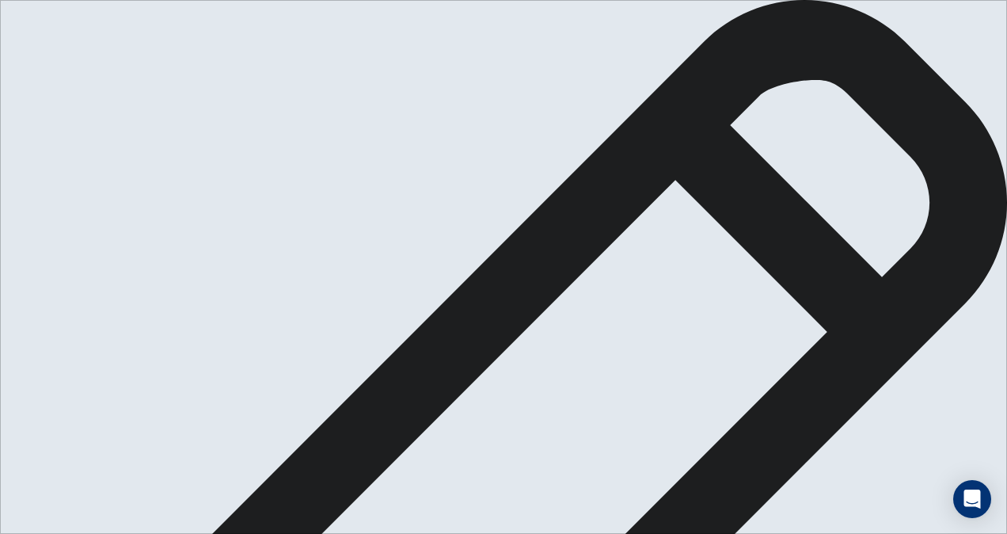
type textarea "x"
type textarea "I think that schools"
type textarea "x"
type textarea "I think that schools s"
type textarea "x"
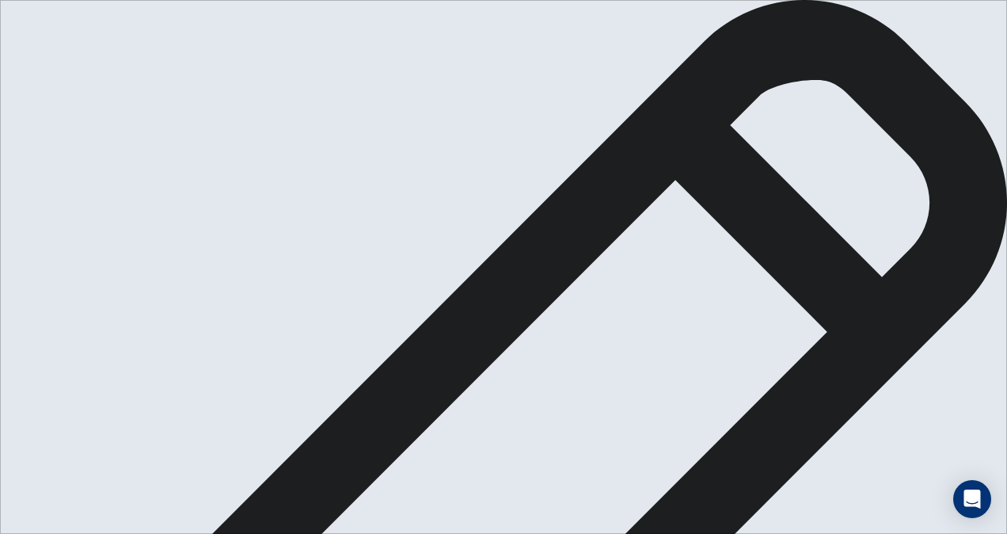
type textarea "I think that schools sh"
type textarea "x"
type textarea "I think that schools sho"
type textarea "x"
type textarea "I think that schools shou"
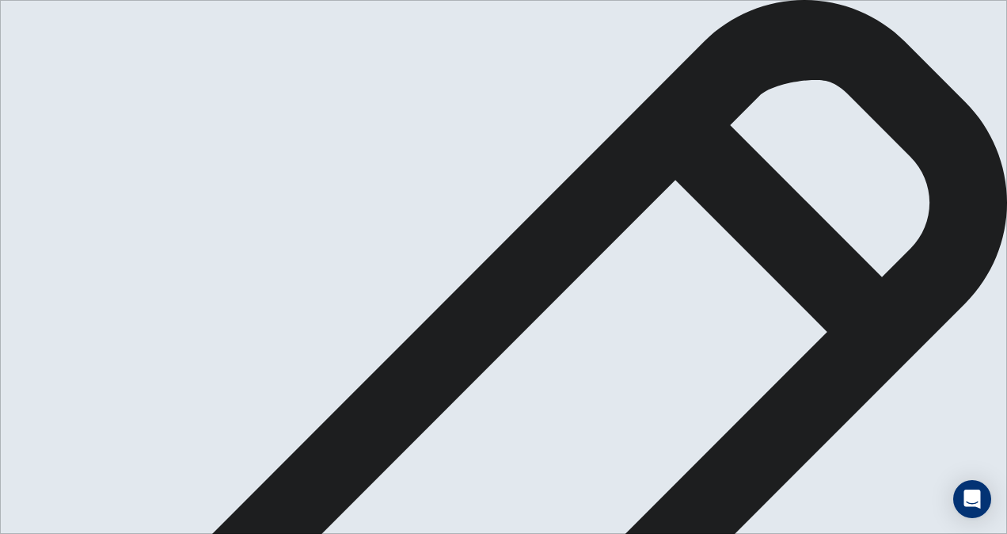
type textarea "x"
type textarea "I think that schools shoul"
type textarea "x"
type textarea "I think that schools should"
type textarea "x"
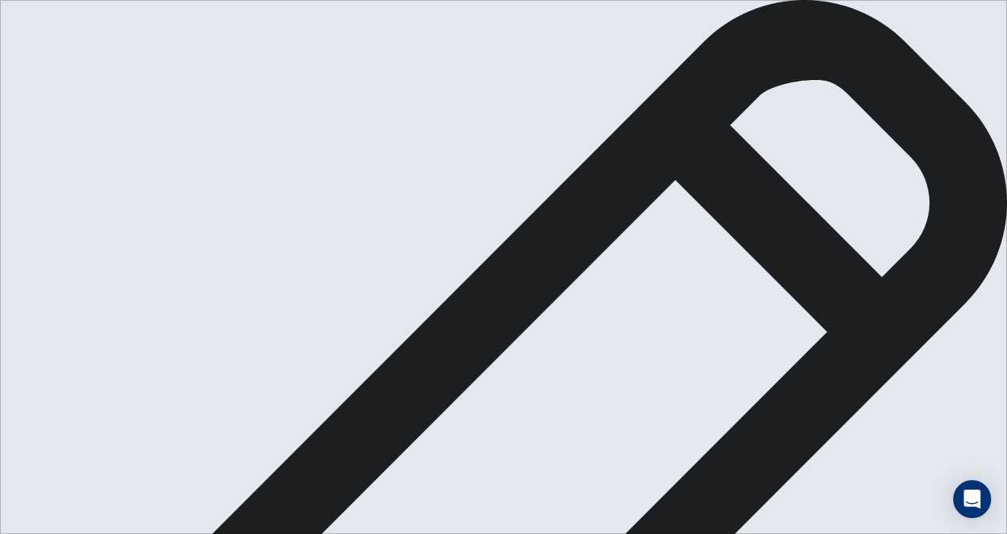
type textarea "I think that schools should"
type textarea "x"
type textarea "I think that schools should t"
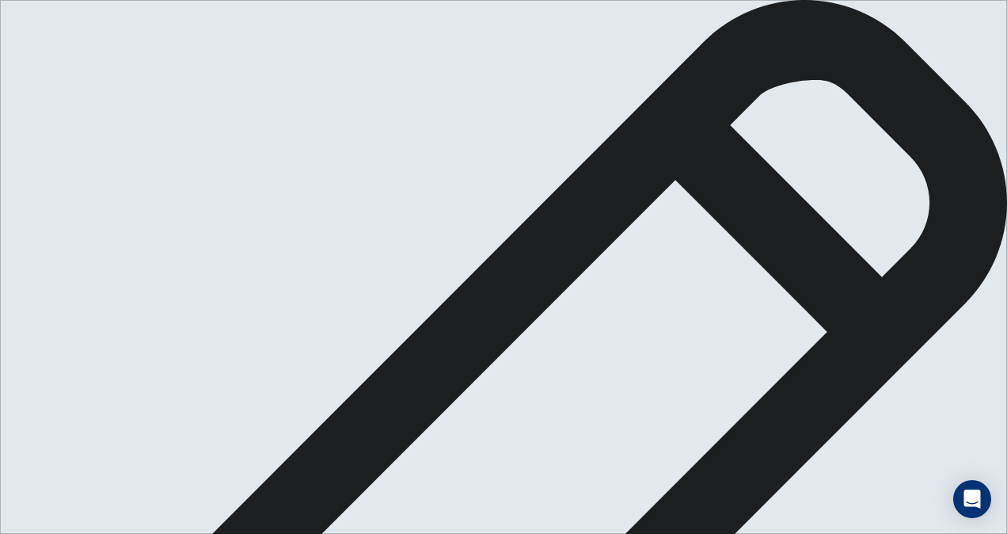
type textarea "x"
type textarea "I think that schools should te"
type textarea "x"
type textarea "I think that schools should tea"
type textarea "x"
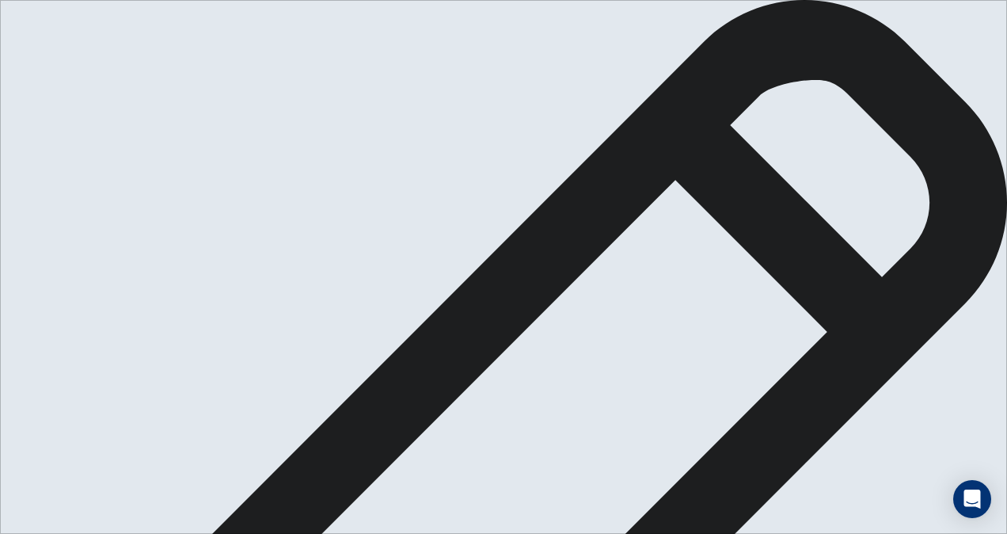
type textarea "I think that schools should teac"
type textarea "x"
type textarea "I think that schools should teach"
type textarea "x"
type textarea "I think that schools should teach"
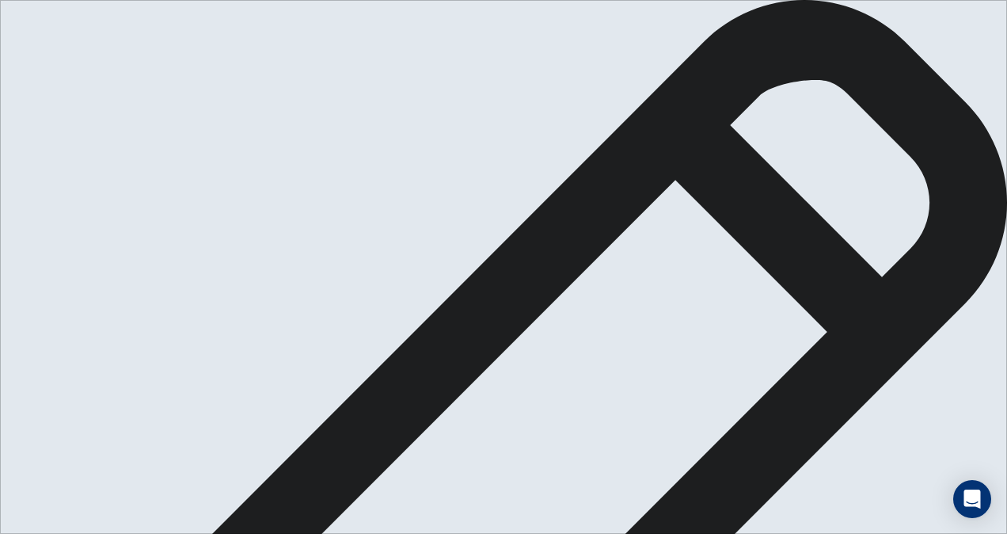
type textarea "x"
type textarea "I think that schools should teach s"
type textarea "x"
type textarea "I think that schools should teach st"
type textarea "x"
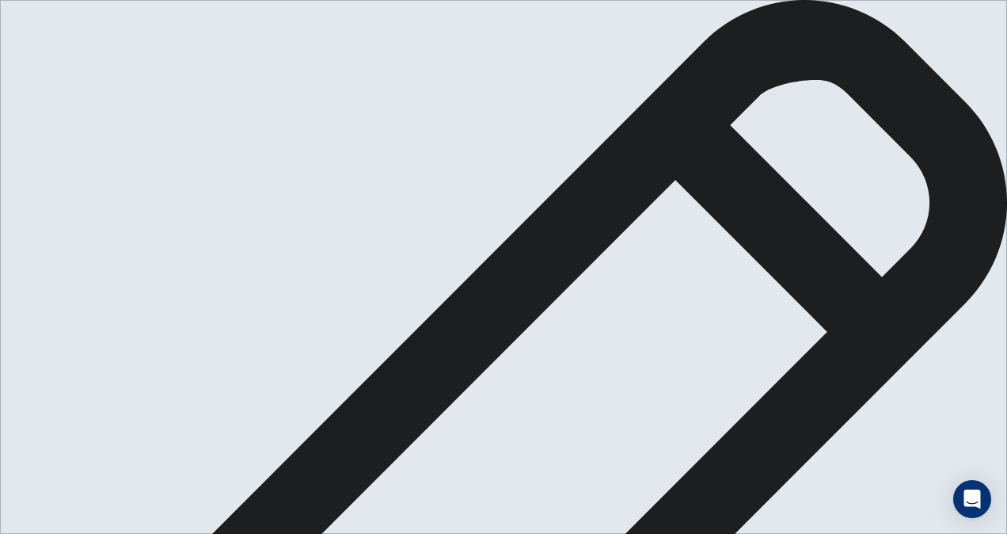
type textarea "I think that schools should teach stu"
type textarea "x"
type textarea "I think that schools should teach stud"
type textarea "x"
type textarea "I think that schools should teach stude"
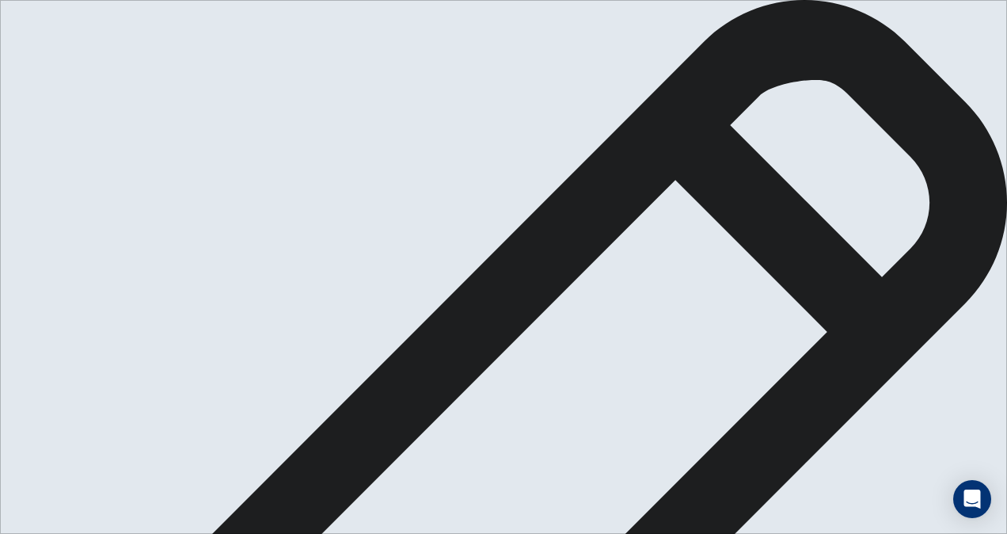
type textarea "x"
type textarea "I think that schools should teach studen"
type textarea "x"
type textarea "I think that schools should teach student"
type textarea "x"
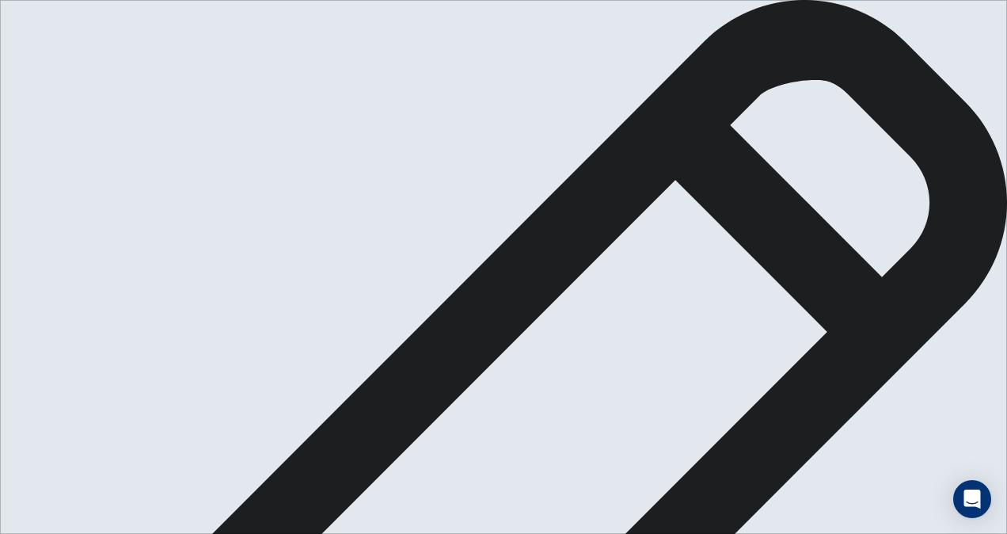
type textarea "I think that schools should teach students"
type textarea "x"
type textarea "I think that schools should teach students"
type textarea "x"
type textarea "I think that schools should teach students t"
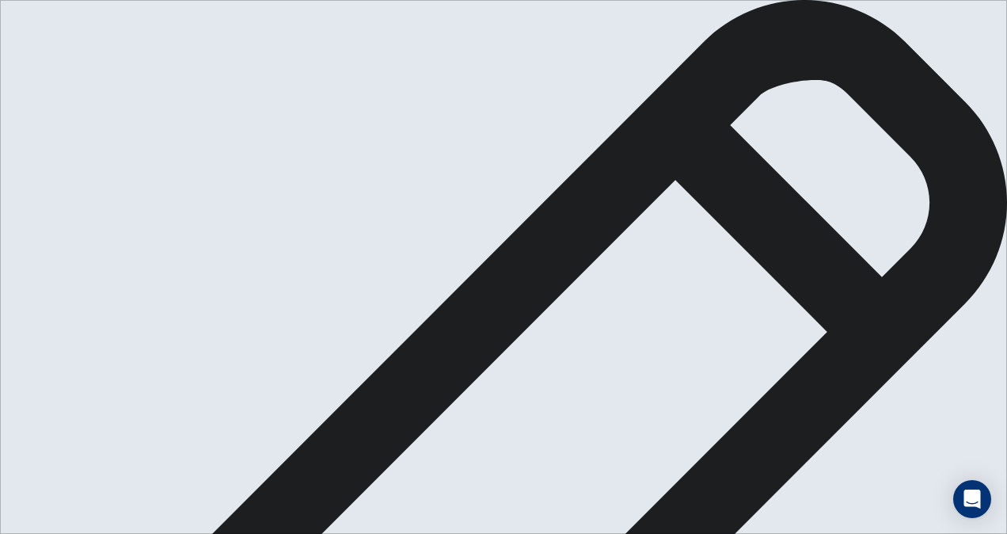
type textarea "x"
type textarea "I think that schools should teach students to"
type textarea "x"
type textarea "I think that schools should teach students to"
type textarea "x"
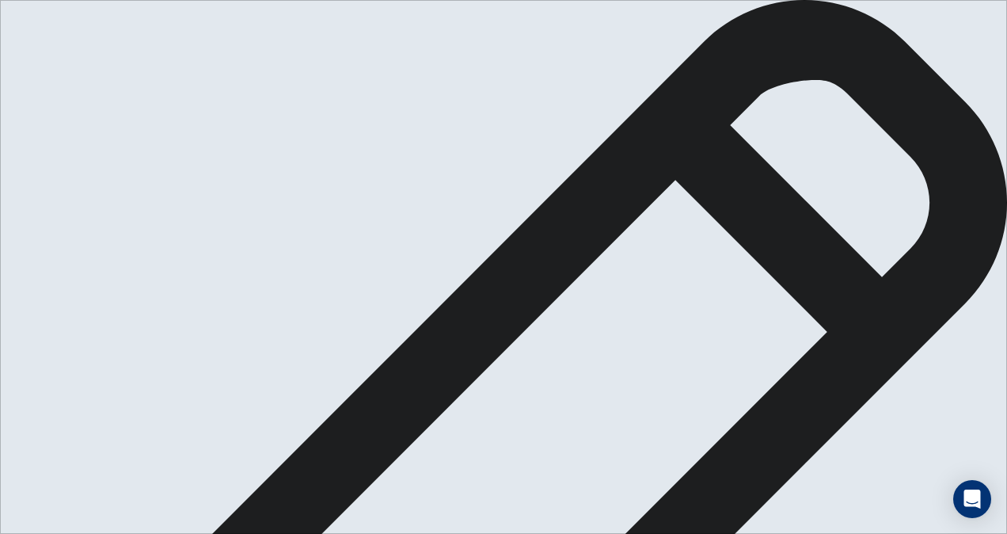
type textarea "I think that schools should teach students to d"
type textarea "x"
type textarea "I think that schools should teach students to de"
type textarea "x"
type textarea "I think that schools should teach students to deb"
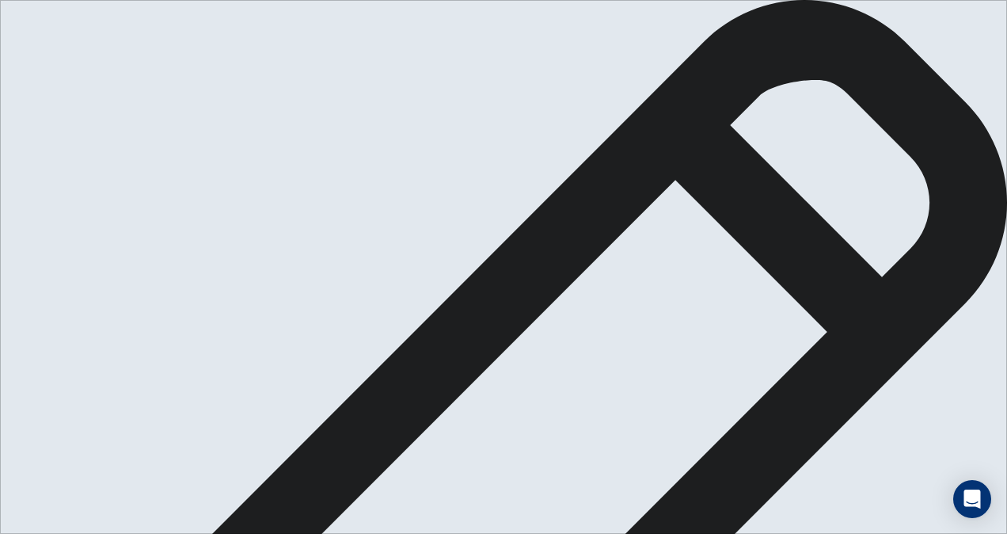
type textarea "x"
type textarea "I think that schools should teach students to deba"
type textarea "x"
type textarea "I think that schools should teach students to debat"
type textarea "x"
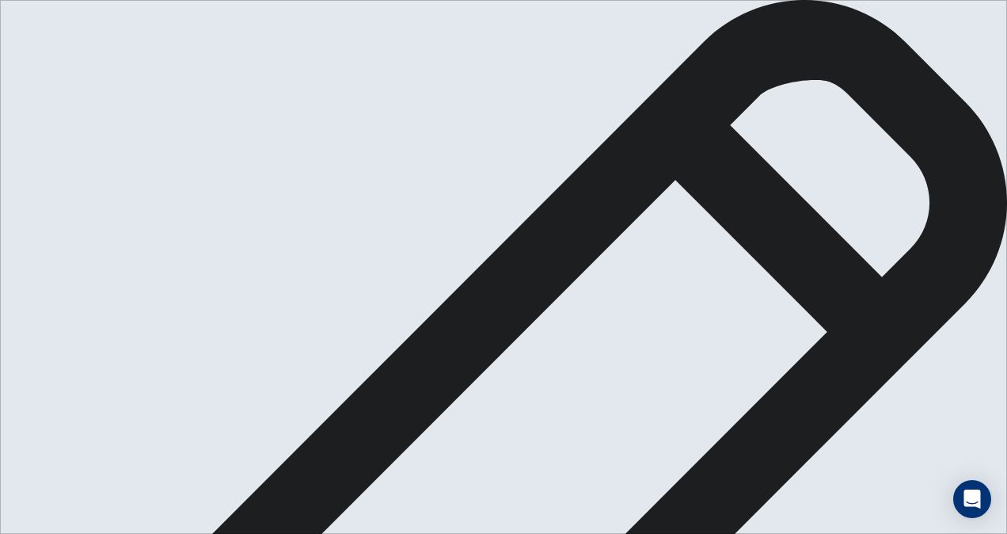
type textarea "I think that schools should teach students to debate"
type textarea "x"
type textarea "I think that schools should teach students to debate"
type textarea "x"
type textarea "I think that schools should teach students to debate a"
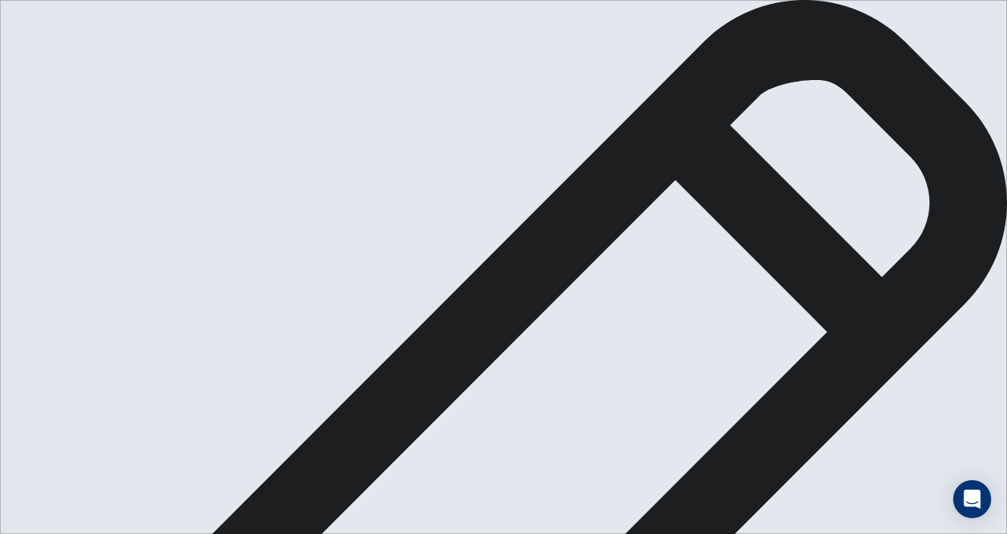
type textarea "x"
type textarea "I think that schools should teach students to debate an"
type textarea "x"
type textarea "I think that schools should teach students to debate an"
type textarea "x"
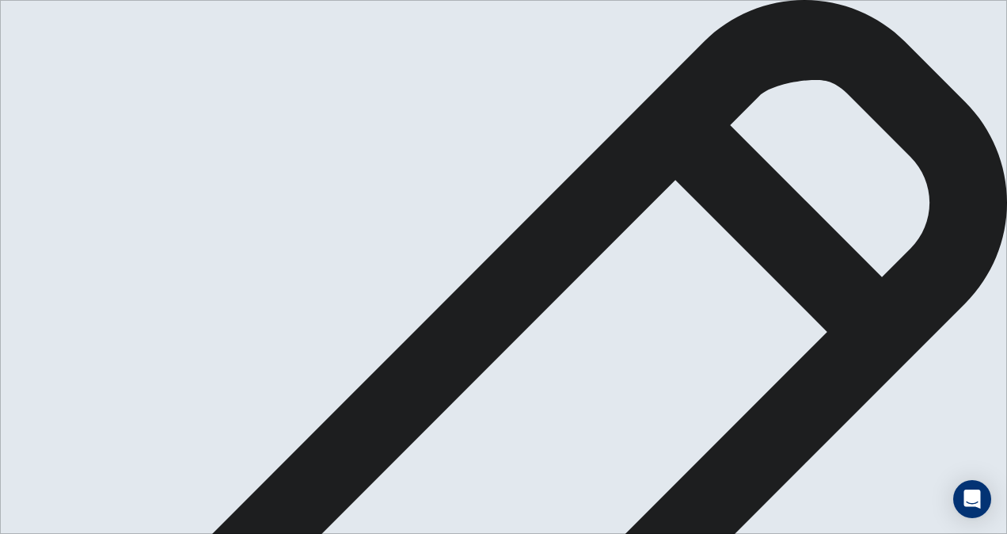
type textarea "I think that schools should teach students to debate an p"
type textarea "x"
type textarea "I think that schools should teach students to debate an pr"
type textarea "x"
type textarea "I think that schools should teach students to debate an pre"
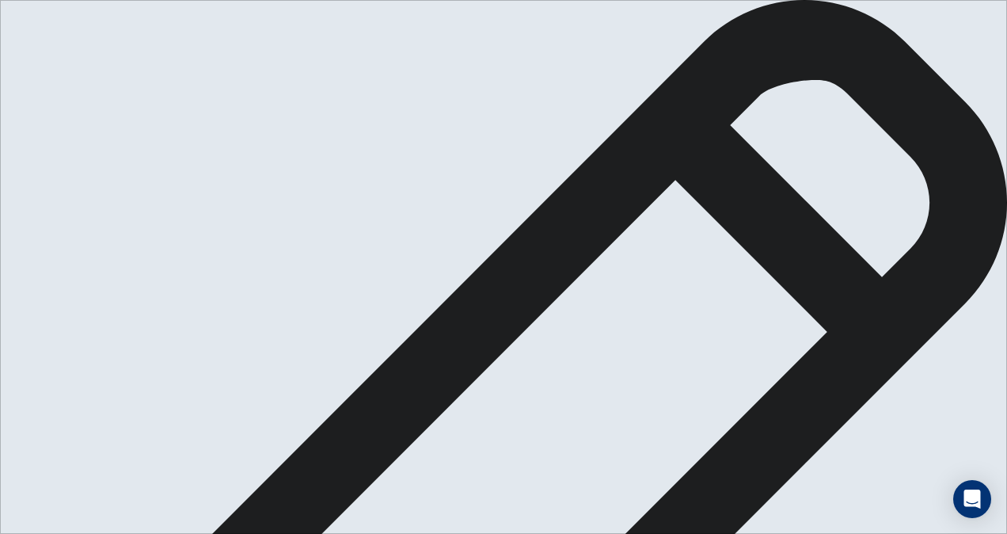
type textarea "x"
type textarea "I think that schools should teach students to debate an pres"
type textarea "x"
type textarea "I think that schools should teach students to debate an prese"
type textarea "x"
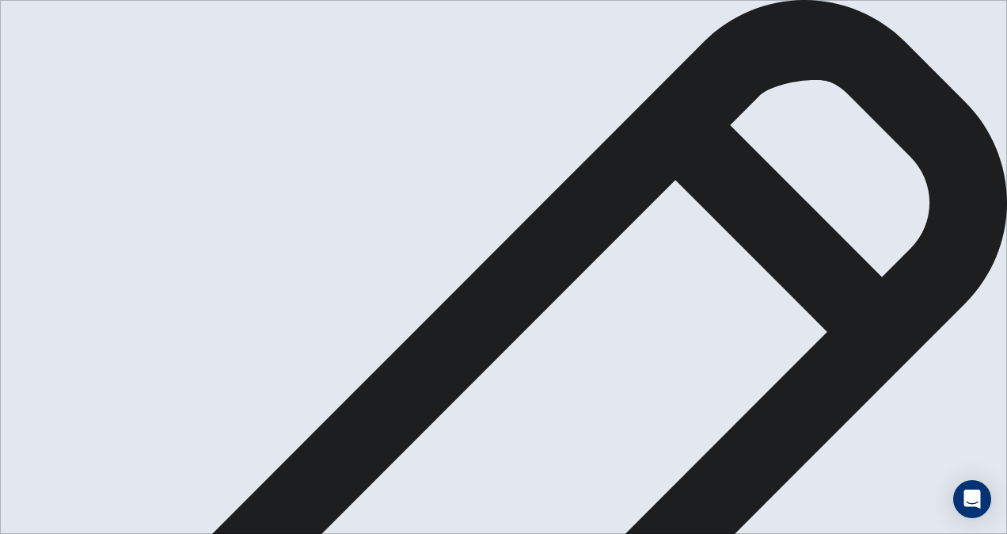
type textarea "I think that schools should teach students to debate an presen"
type textarea "x"
type textarea "I think that schools should teach students to debate an present"
type textarea "x"
type textarea "I think that schools should teach students to debate an present"
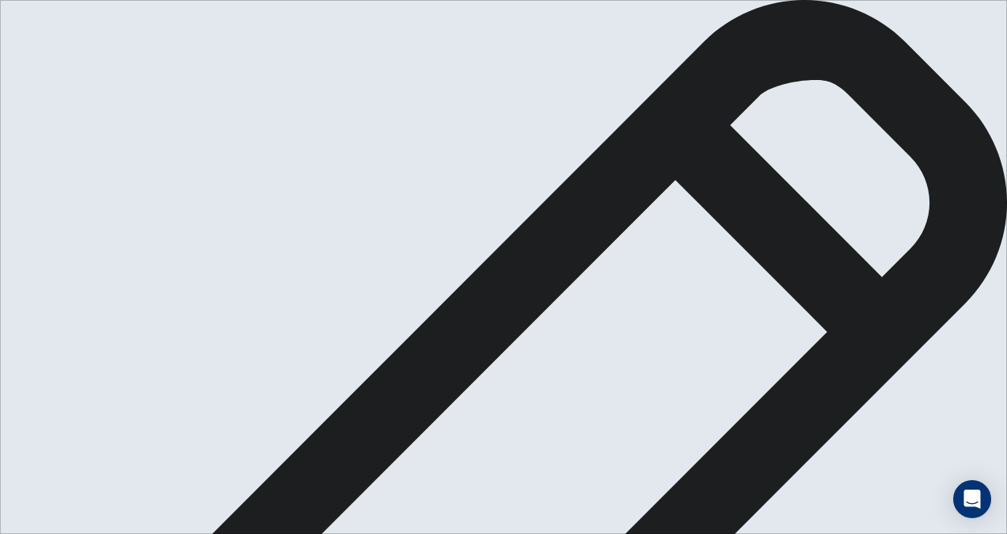
type textarea "x"
type textarea "I think that schools should teach students to debate an present a"
type textarea "x"
type textarea "I think that schools should teach students to debate an present ar"
type textarea "x"
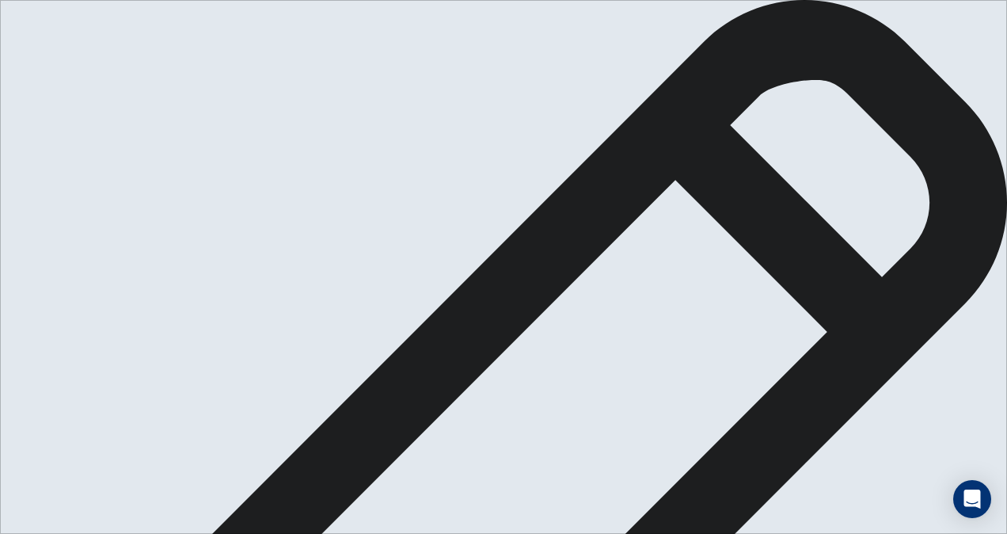
type textarea "I think that schools should teach students to debate an present arg"
type textarea "x"
type textarea "I think that schools should teach students to debate an present [GEOGRAPHIC_DAT…"
type textarea "x"
type textarea "I think that schools should teach students to debate an present [GEOGRAPHIC_DAT…"
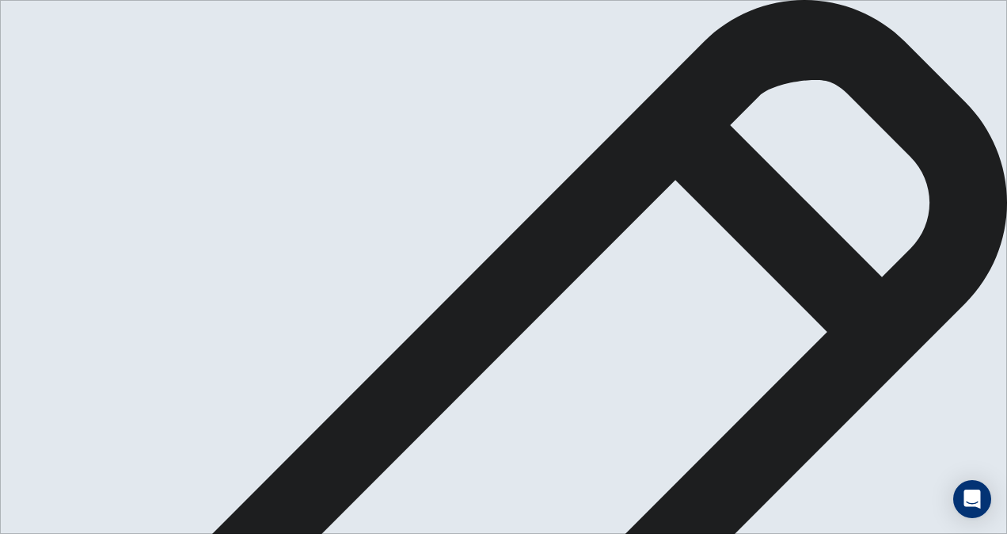
type textarea "x"
type textarea "I think that schools should teach students to debate an present [GEOGRAPHIC_DAT…"
type textarea "x"
type textarea "I think that schools should teach students to debate an present [GEOGRAPHIC_DAT…"
type textarea "x"
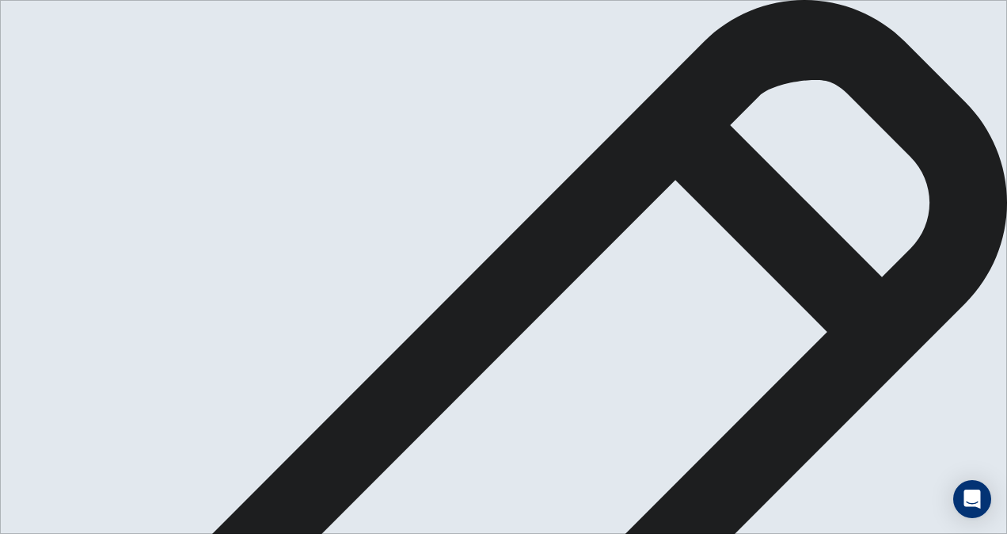
type textarea "I think that schools should teach students to debate an present argument"
type textarea "x"
type textarea "I think that schools should teach students to debate an present arguments"
type textarea "x"
type textarea "I think that schools should teach students to debate an present arguments"
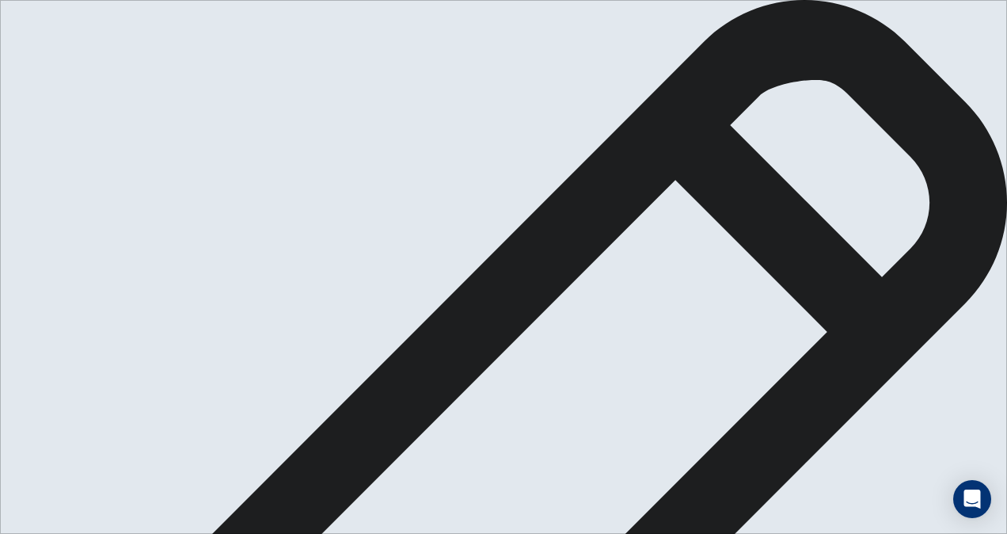
type textarea "x"
type textarea "I think that schools should teach students to debate an present arguments e"
type textarea "x"
type textarea "I think that schools should teach students to debate an present arguments ef"
type textarea "x"
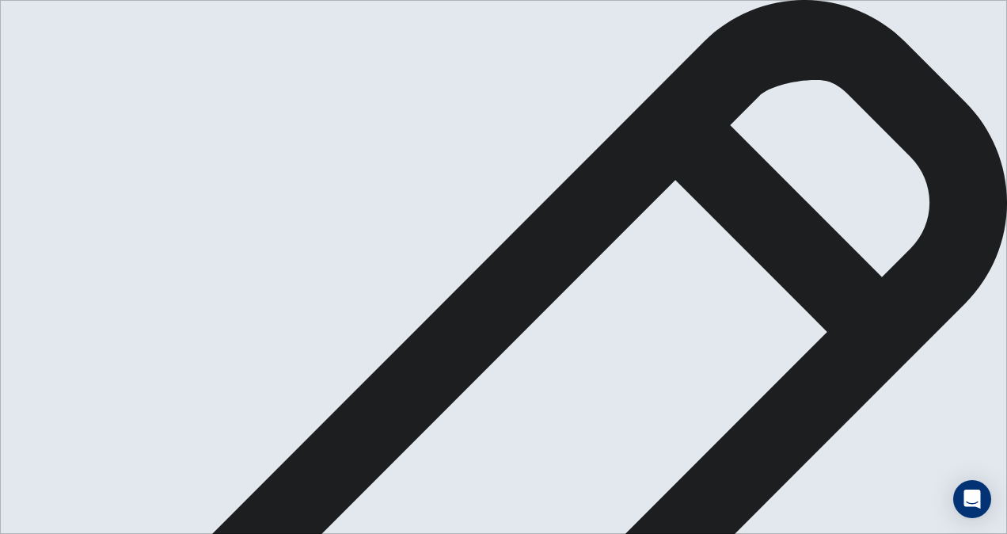
type textarea "I think that schools should teach students to debate an present arguments eff"
type textarea "x"
type textarea "I think that schools should teach students to debate an present arguments effe"
type textarea "x"
type textarea "I think that schools should teach students to debate an present arguments effec"
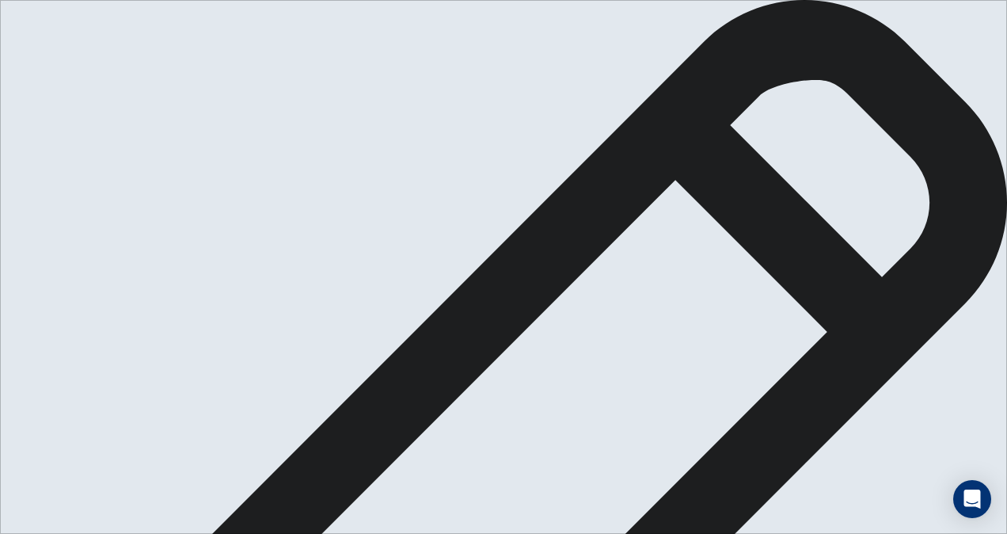
type textarea "x"
type textarea "I think that schools should teach students to debate an present arguments effect"
type textarea "x"
type textarea "I think that schools should teach students to debate an present arguments effec…"
type textarea "x"
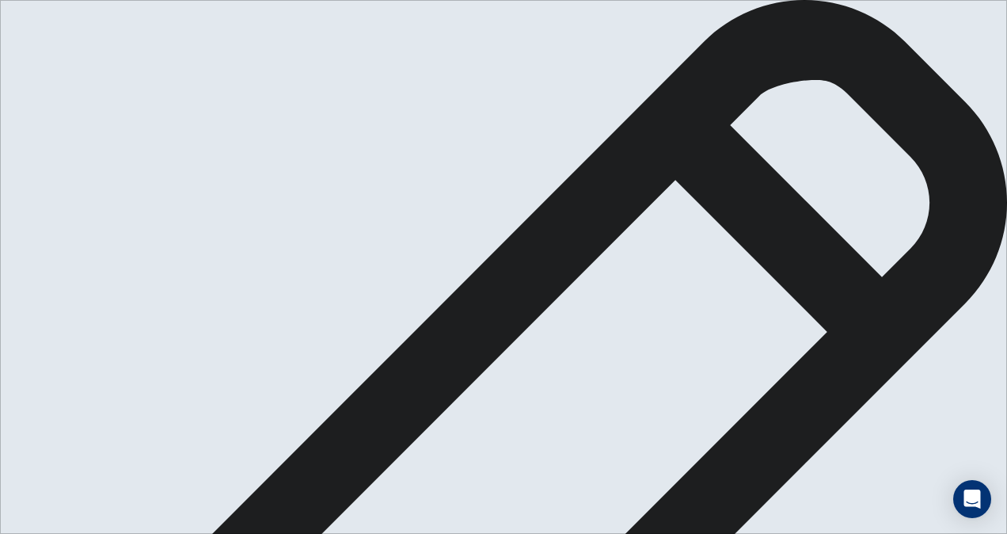
type textarea "I think that schools should teach students to debate an present arguments effec…"
type textarea "x"
type textarea "I think that schools should teach students to debate an present arguments effec…"
type textarea "x"
type textarea "I think that schools should teach students to debate an present arguments effec…"
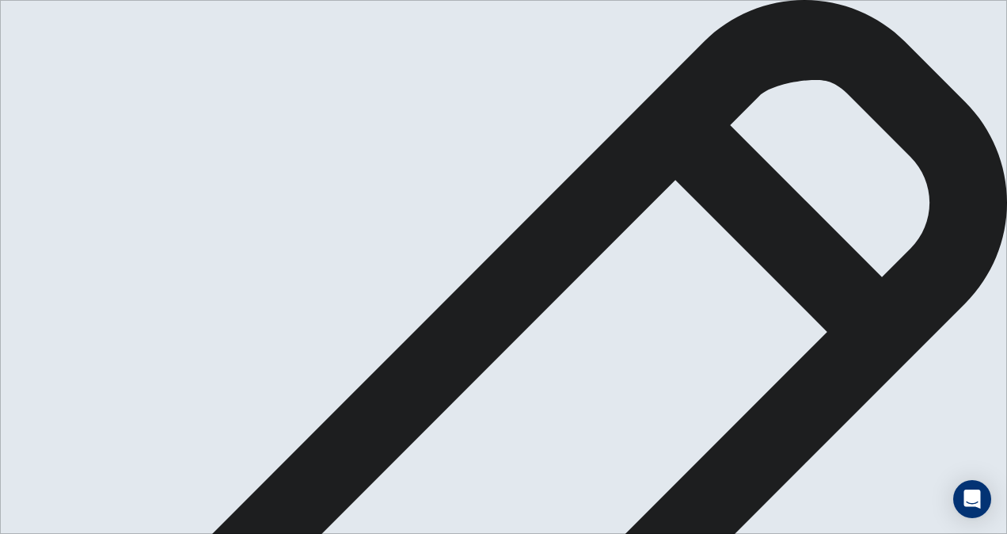
type textarea "x"
type textarea "I think that schools should teach students to debate an present arguments effec…"
type textarea "x"
type textarea "I think that schools should teach students to debate an present arguments effec…"
type textarea "x"
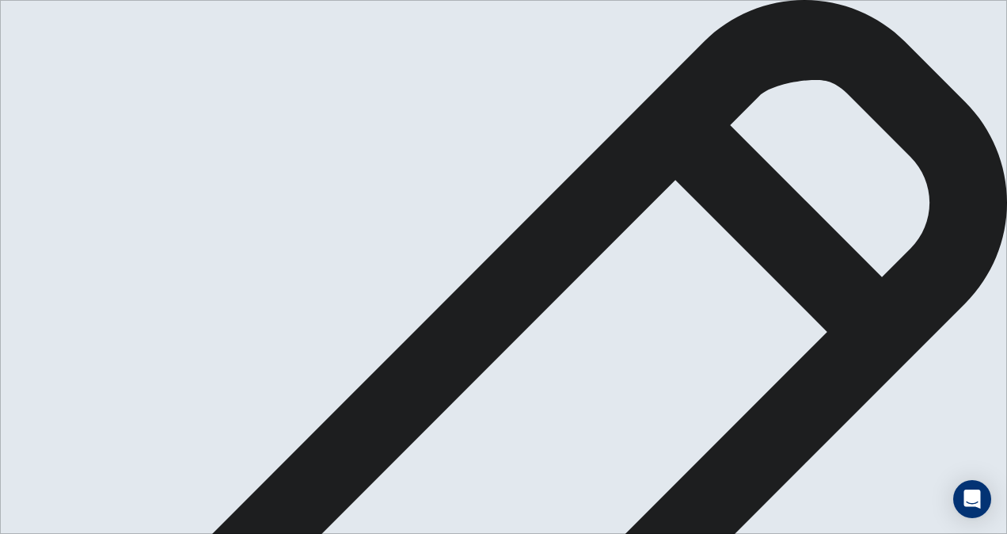
type textarea "I think that schools should teach students to debate an present arguments effec…"
type textarea "x"
type textarea "I think that schools should teach students to debate an present arguments effec…"
type textarea "x"
type textarea "I think that schools should teach students to debate an present arguments effec…"
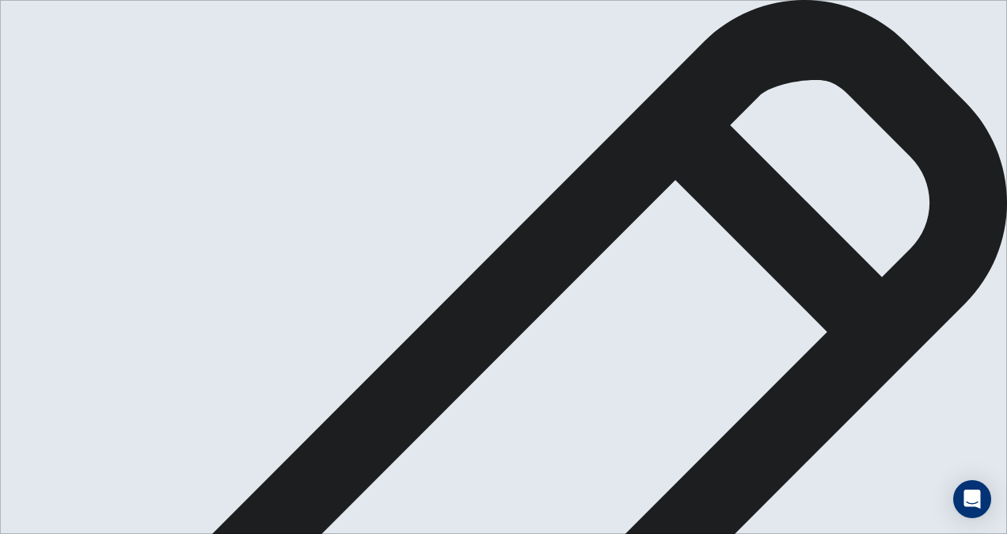
type textarea "x"
type textarea "I think that schools should teach students to debate an present arguments effec…"
type textarea "x"
type textarea "I think that schools should teach students to debate an present arguments effec…"
type textarea "x"
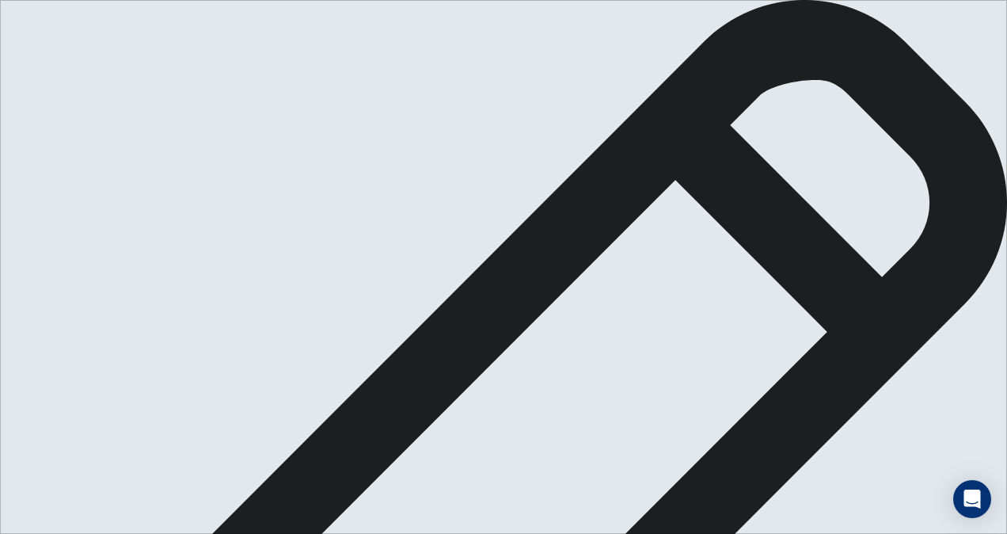
type textarea "I think that schools should teach students to debate an present arguments effec…"
type textarea "x"
type textarea "I think that schools should teach students to debate an present arguments effec…"
type textarea "x"
type textarea "I think that schools should teach students to debate an present arguments effec…"
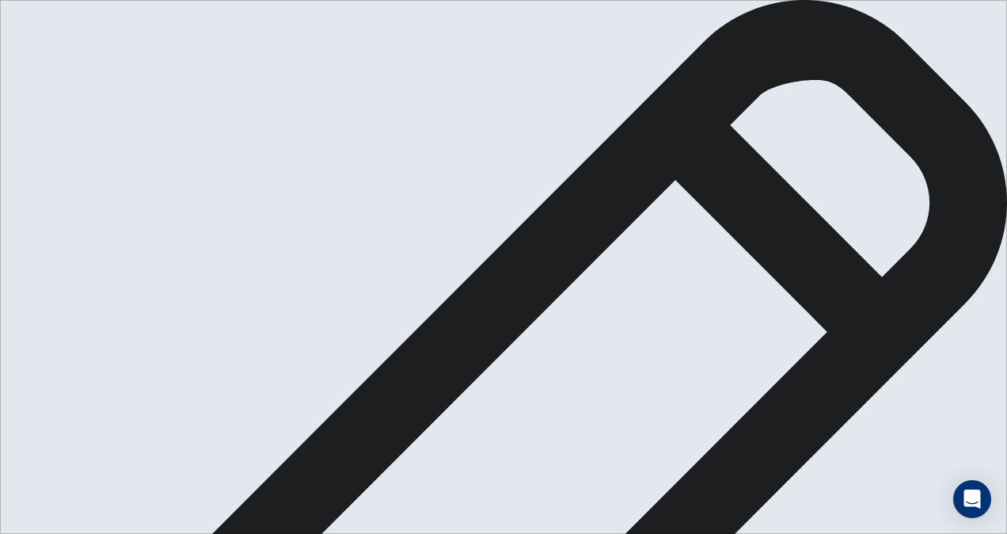
type textarea "x"
type textarea "I think that schools should teach students to debate an present arguments effec…"
type textarea "x"
type textarea "I think that schools should teach students to debate an present arguments effec…"
type textarea "x"
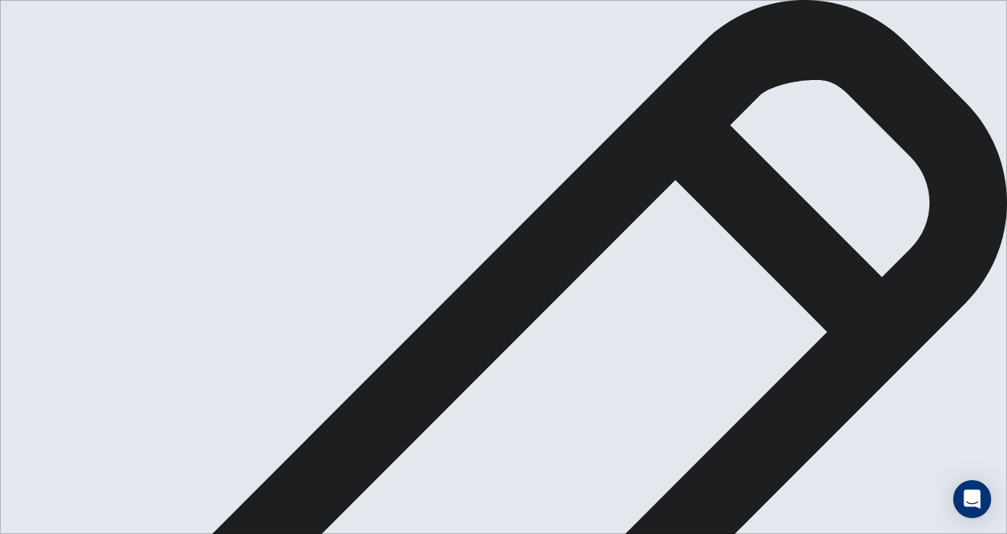
type textarea "I think that schools should teach students to debate an present arguments effec…"
type textarea "x"
type textarea "I think that schools should teach students to debate an present arguments effec…"
type textarea "x"
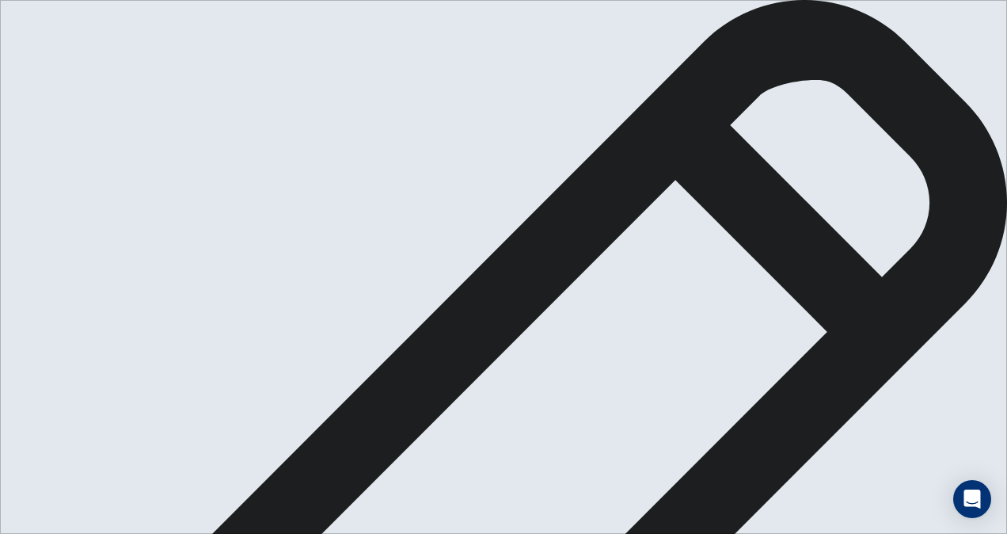
scroll to position [17, 0]
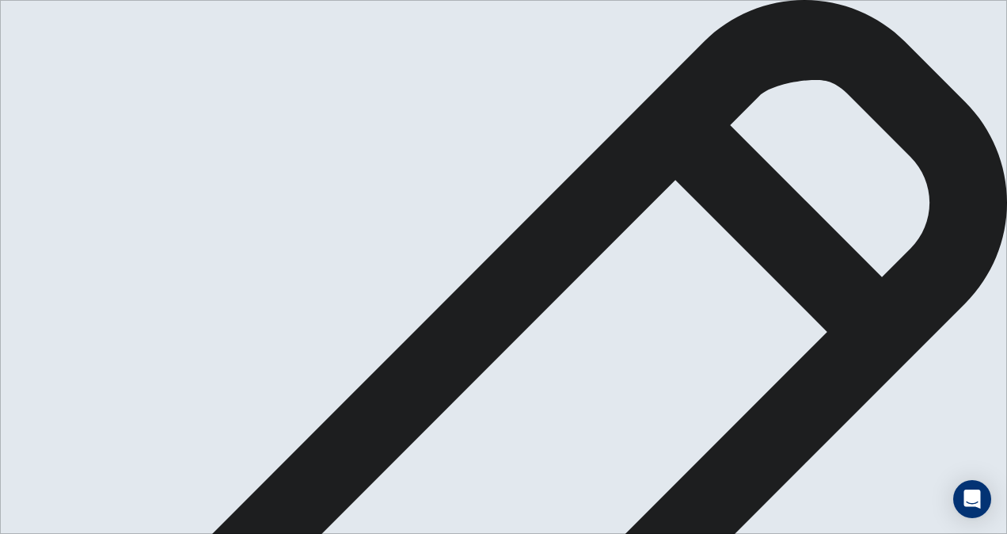
scroll to position [43, 0]
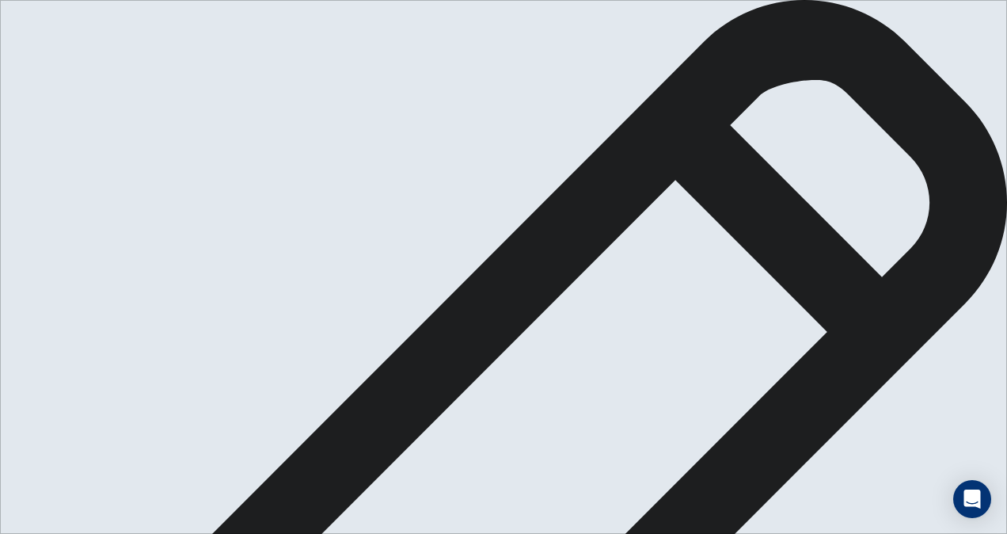
drag, startPoint x: 689, startPoint y: 323, endPoint x: 790, endPoint y: 310, distance: 102.1
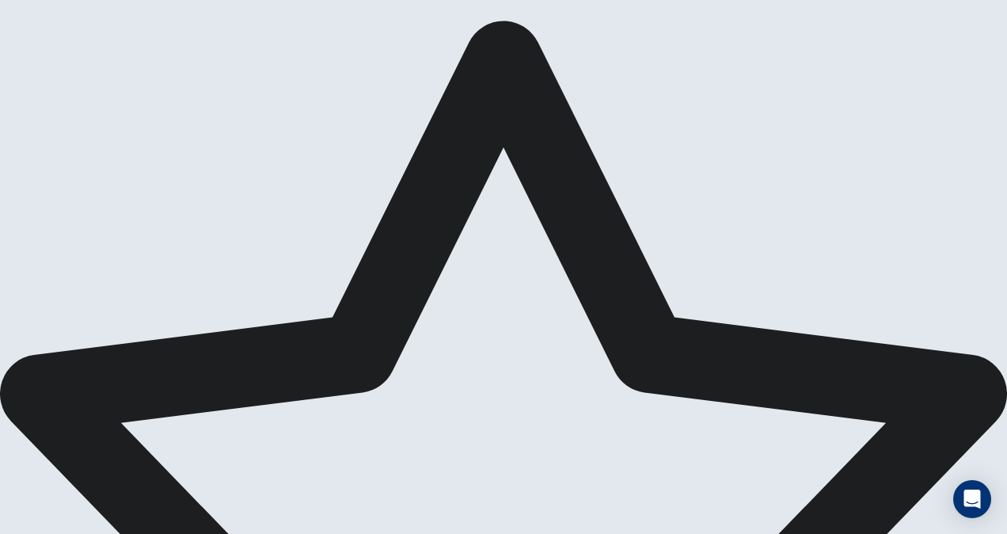
drag, startPoint x: 549, startPoint y: 318, endPoint x: 553, endPoint y: 310, distance: 8.9
